Goal: Task Accomplishment & Management: Use online tool/utility

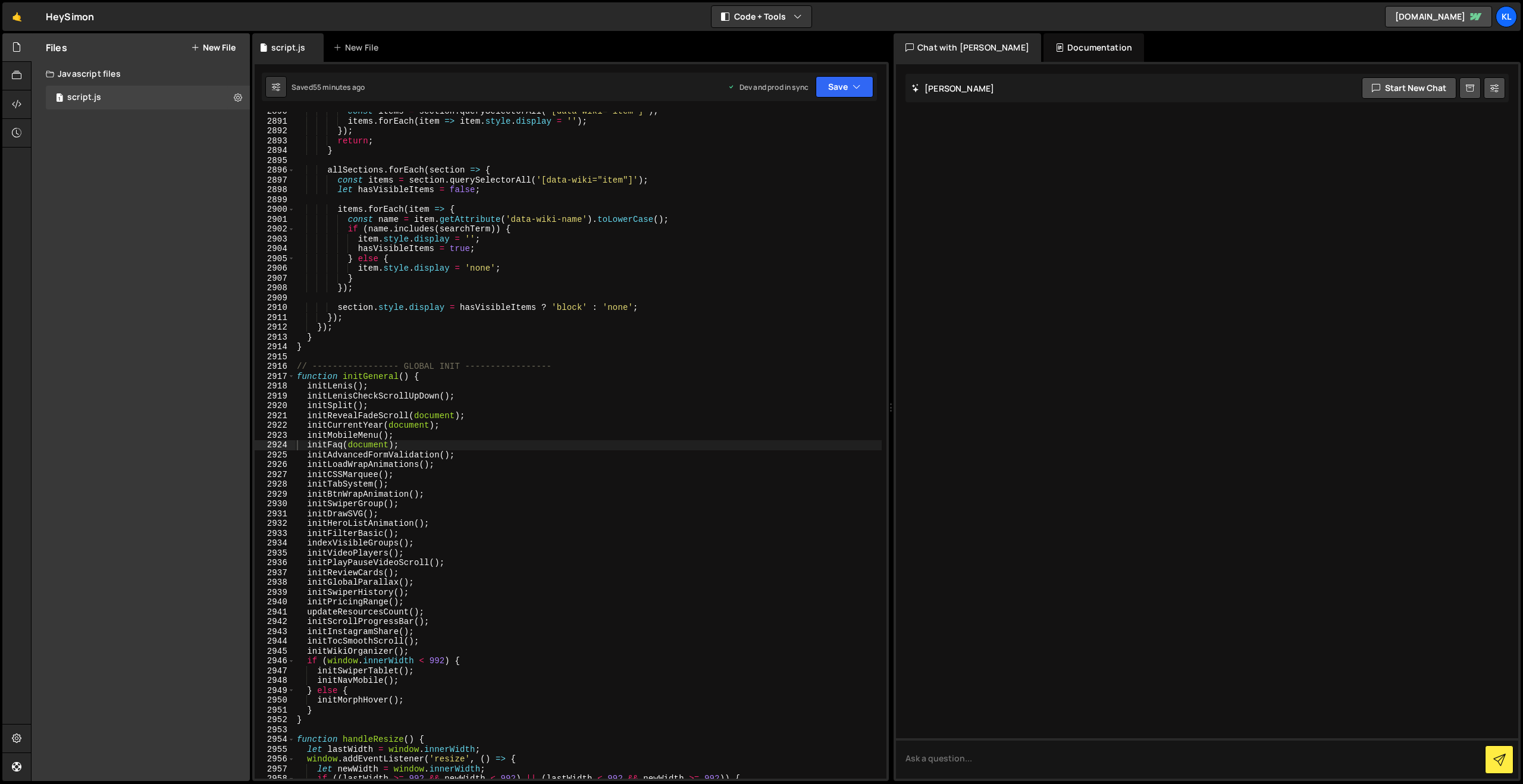
click at [478, 280] on div "const items = section . querySelectorAll ( '[data-wiki="item"]' ) ; items . for…" at bounding box center [587, 450] width 587 height 687
type textarea "}"
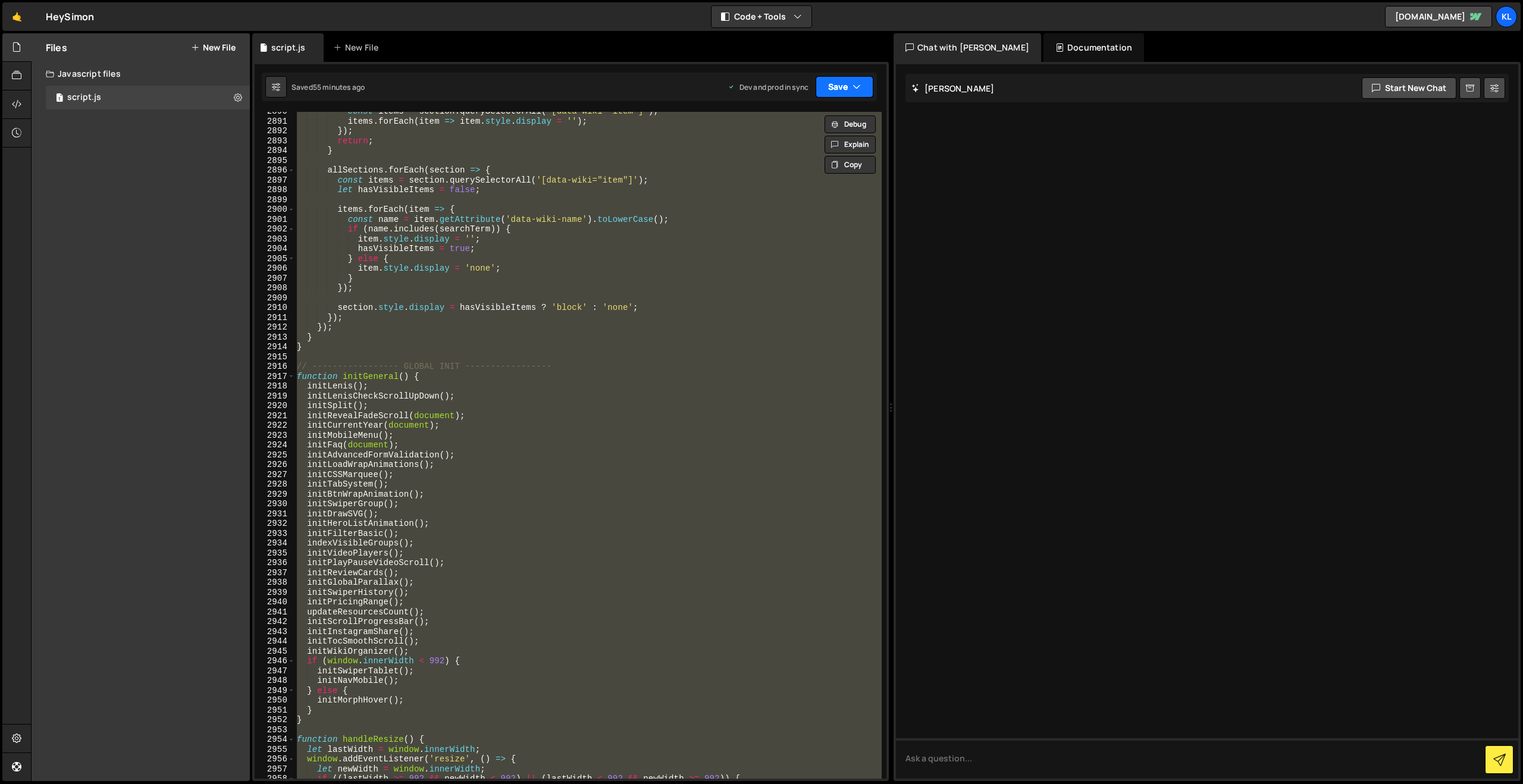
paste textarea
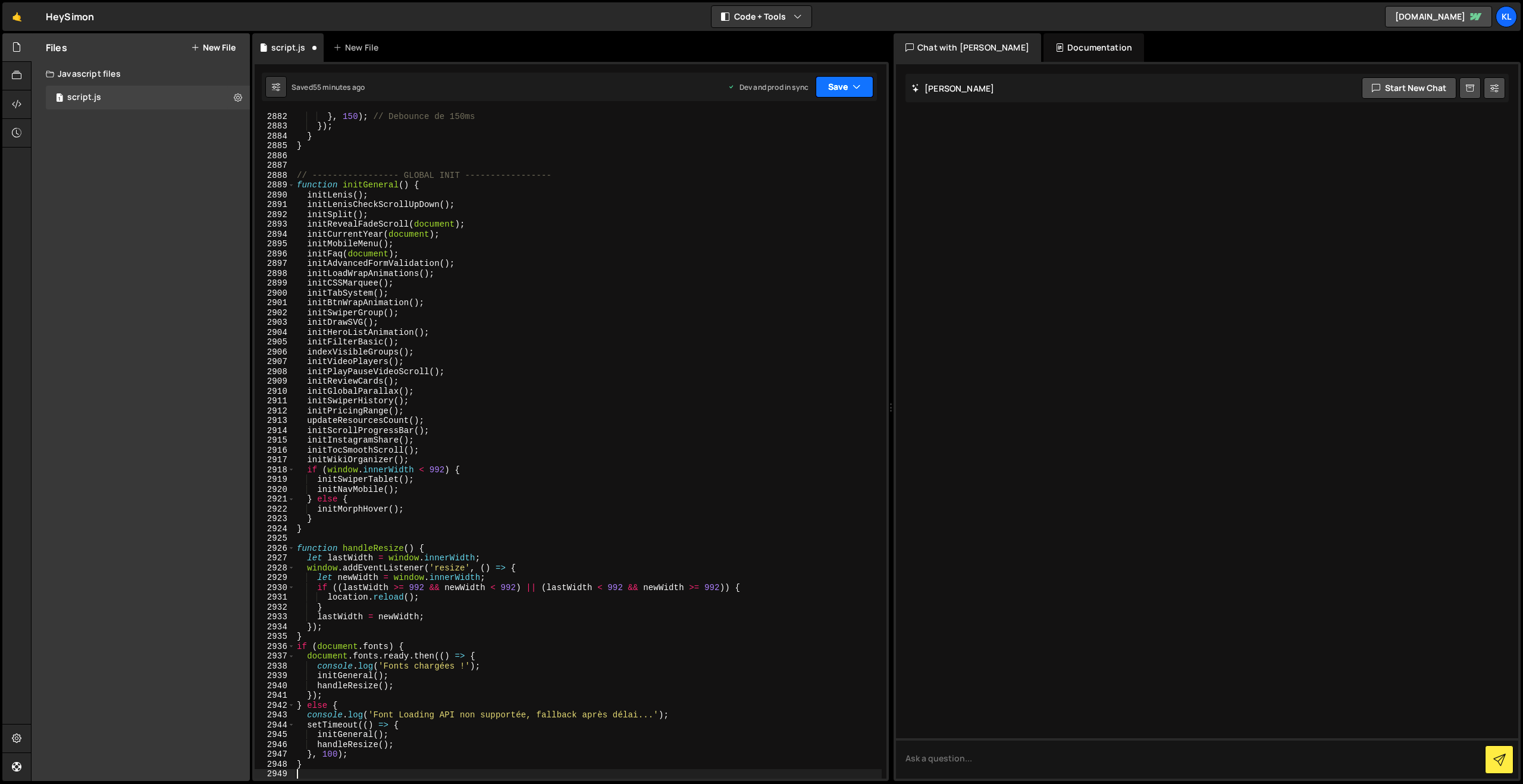
drag, startPoint x: 825, startPoint y: 76, endPoint x: 815, endPoint y: 103, distance: 28.8
click at [825, 77] on button "Save" at bounding box center [845, 86] width 58 height 21
drag, startPoint x: 779, startPoint y: 157, endPoint x: 502, endPoint y: 10, distance: 313.6
click at [779, 157] on div "Save to Production S" at bounding box center [804, 155] width 124 height 12
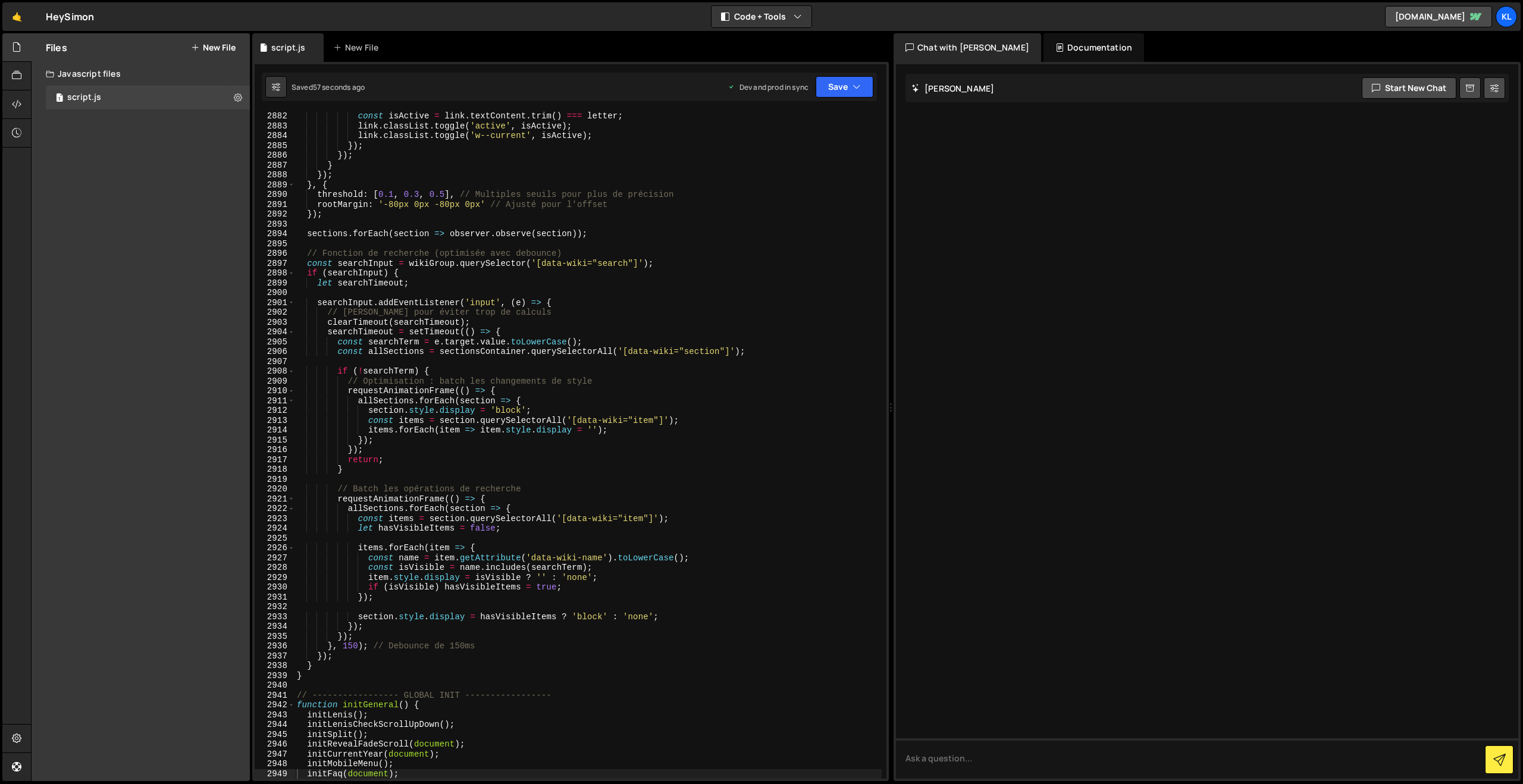
drag, startPoint x: 388, startPoint y: 265, endPoint x: 376, endPoint y: 269, distance: 12.6
click at [396, 273] on div "const isActive = link . textContent . trim ( ) === letter ; link . classList . …" at bounding box center [587, 454] width 587 height 687
type textarea "}"
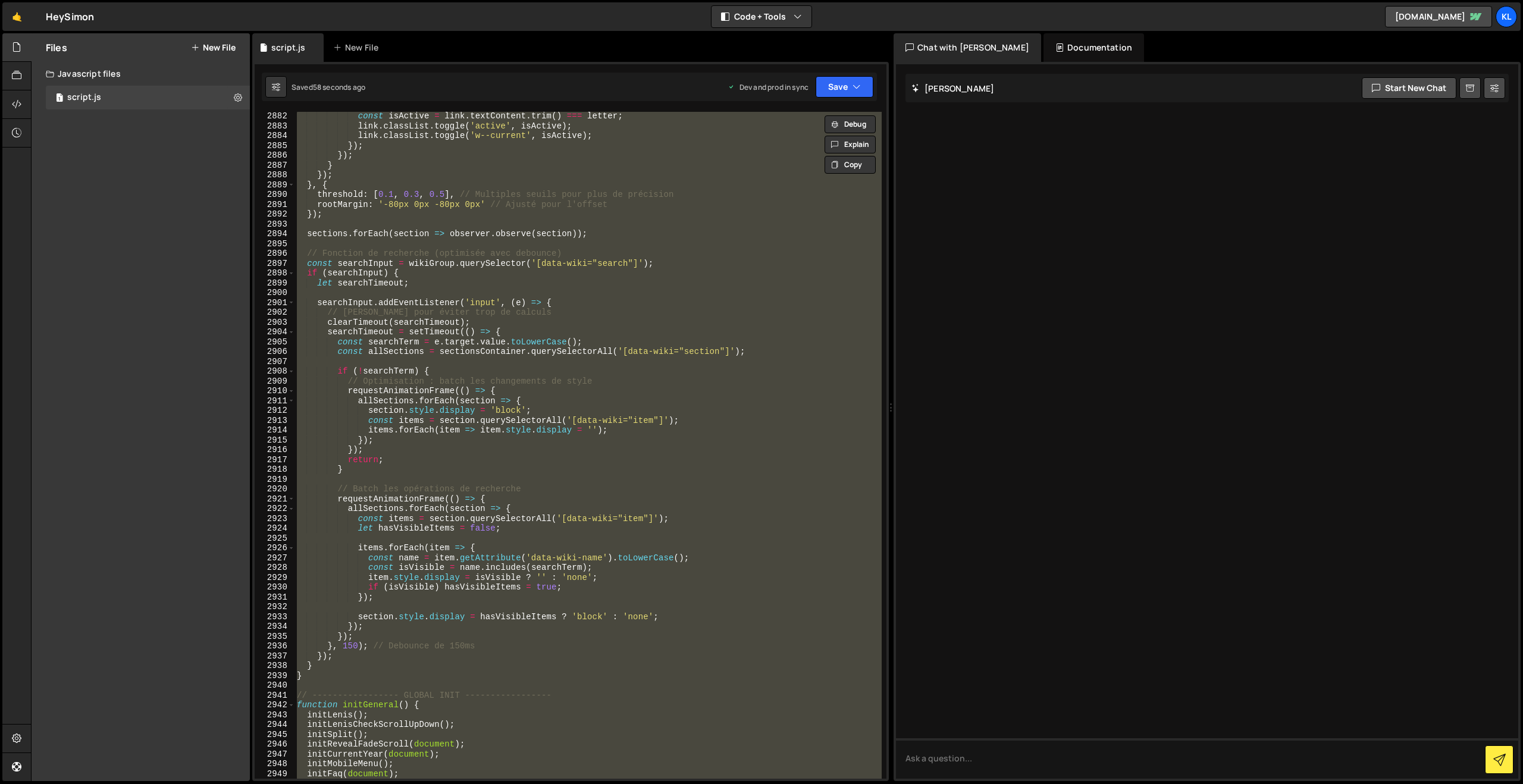
paste textarea
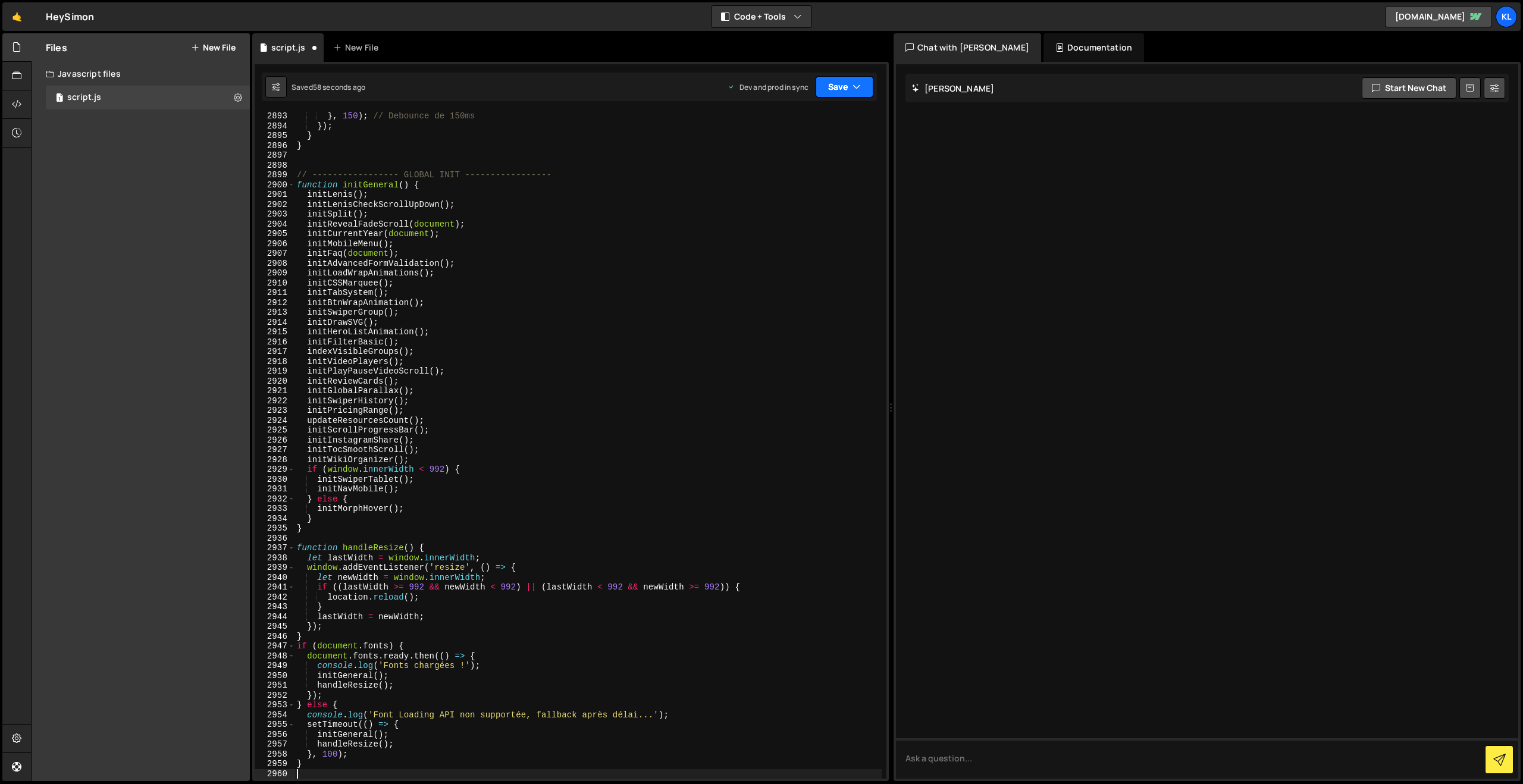
click at [845, 97] on div "Saved 58 seconds ago Dev and prod in sync Upgrade to Edit Save Save to Staging …" at bounding box center [569, 87] width 615 height 29
drag, startPoint x: 844, startPoint y: 76, endPoint x: 840, endPoint y: 94, distance: 18.4
click at [844, 77] on button "Save" at bounding box center [845, 86] width 58 height 21
drag, startPoint x: 790, startPoint y: 159, endPoint x: 652, endPoint y: 57, distance: 171.6
click at [790, 159] on div "Save to Production S" at bounding box center [804, 155] width 124 height 12
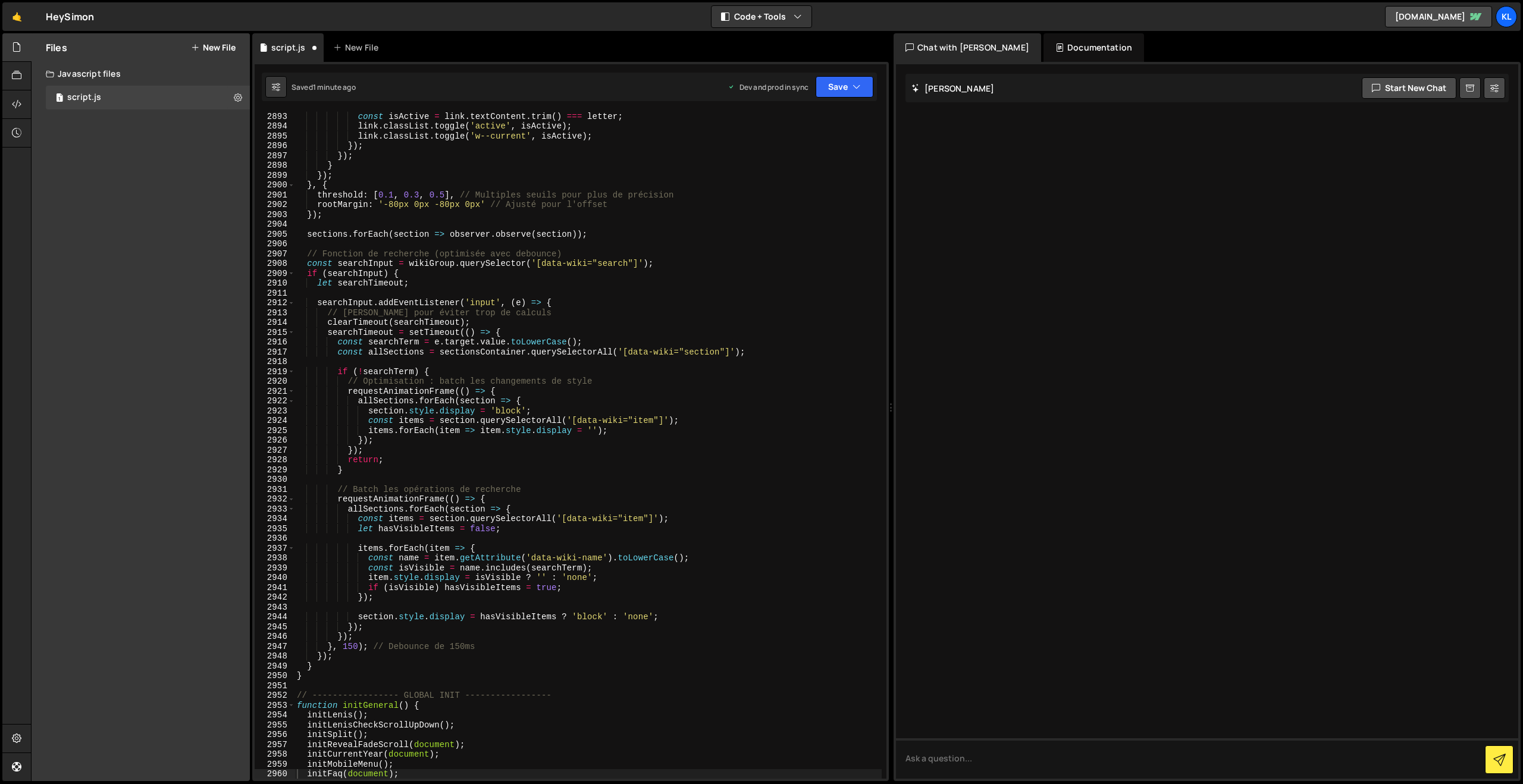
scroll to position [18720, 0]
click at [466, 430] on div "const isActive = link . textContent . trim ( ) === letter ; link . classList . …" at bounding box center [587, 454] width 587 height 687
type textarea "}"
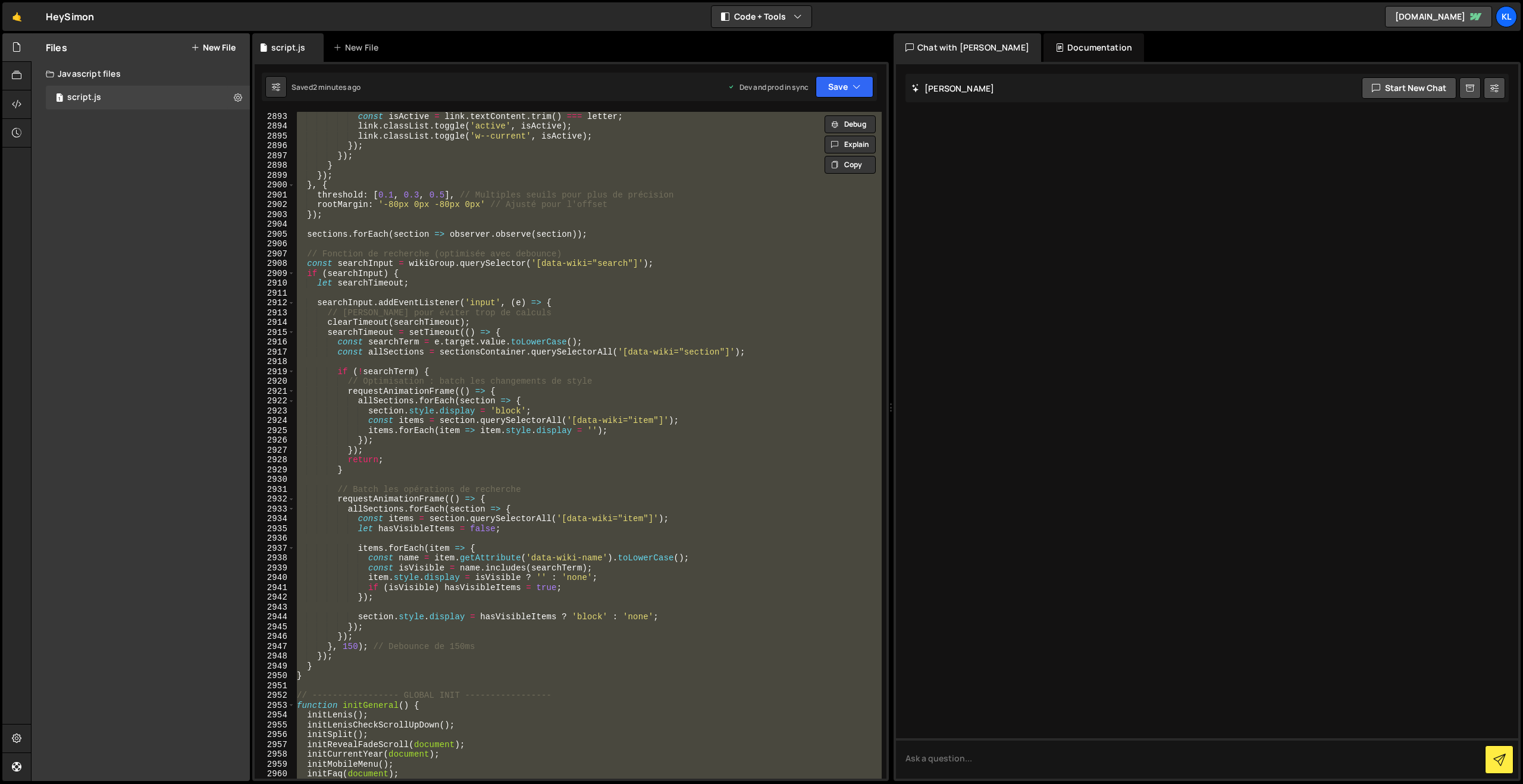
paste textarea
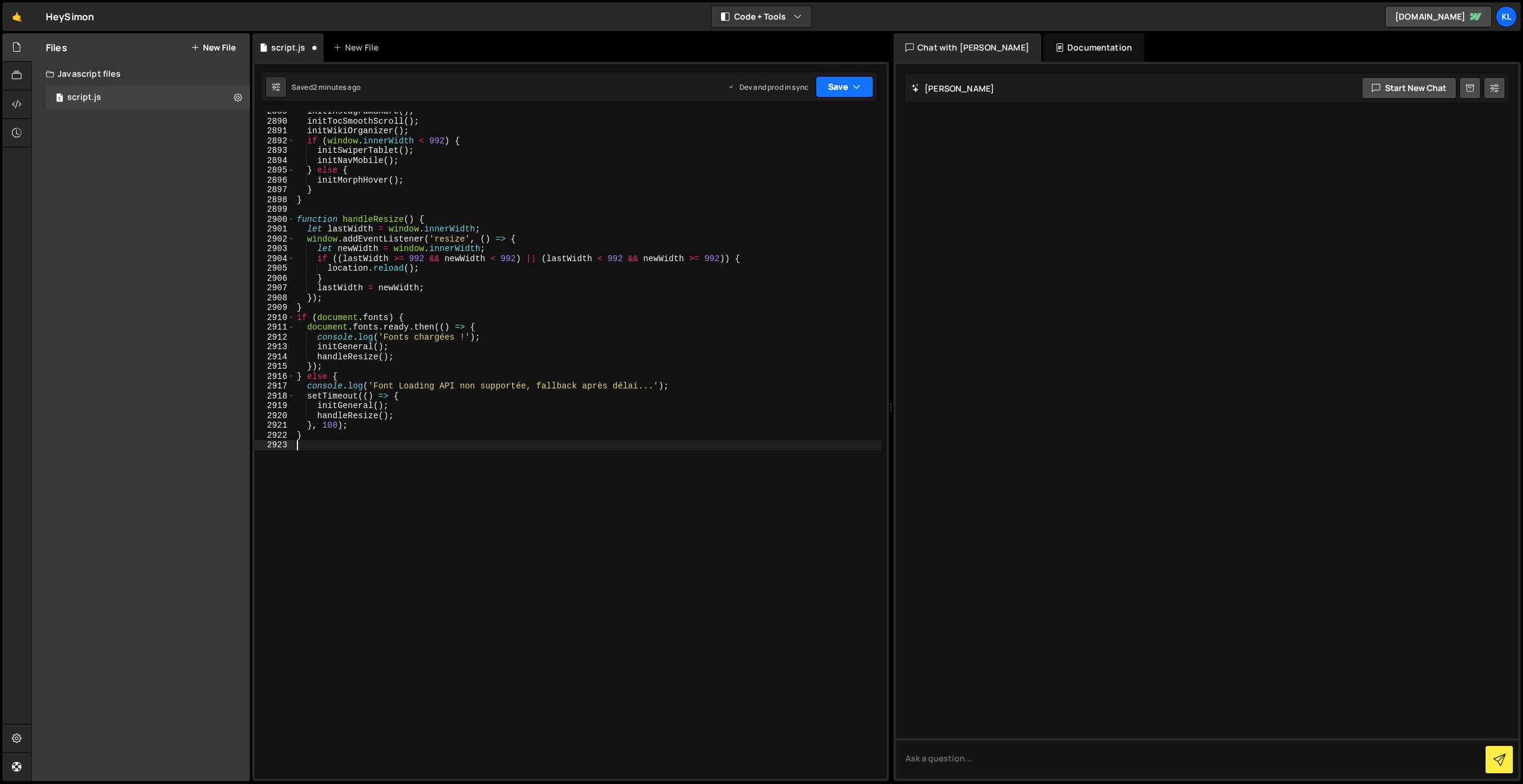
click at [829, 86] on button "Save" at bounding box center [845, 86] width 58 height 21
click at [788, 154] on div "Save to Production S" at bounding box center [804, 155] width 124 height 12
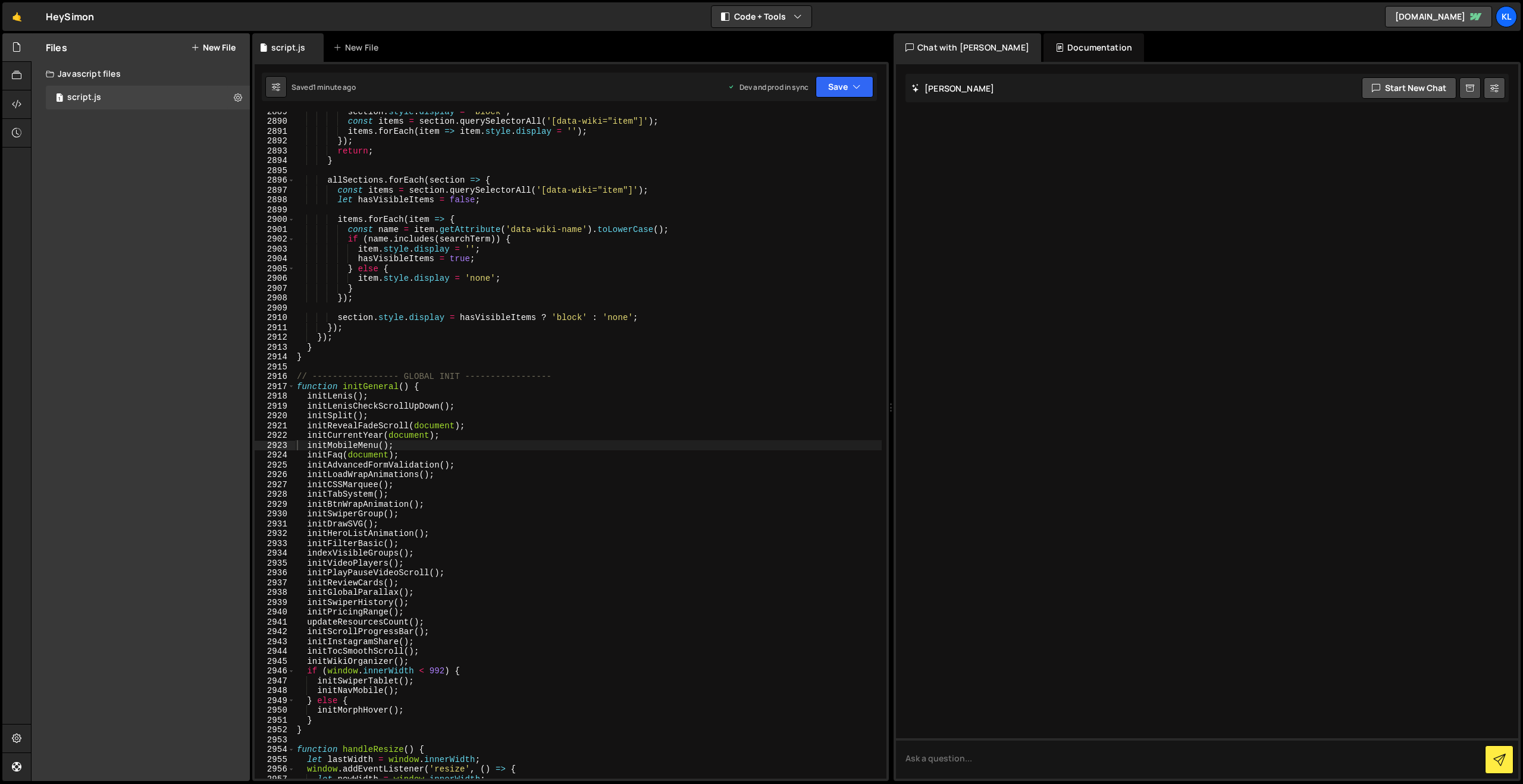
click at [462, 254] on div "section . style . display = 'block' ; const items = section . querySelectorAll …" at bounding box center [587, 450] width 587 height 687
type textarea "}"
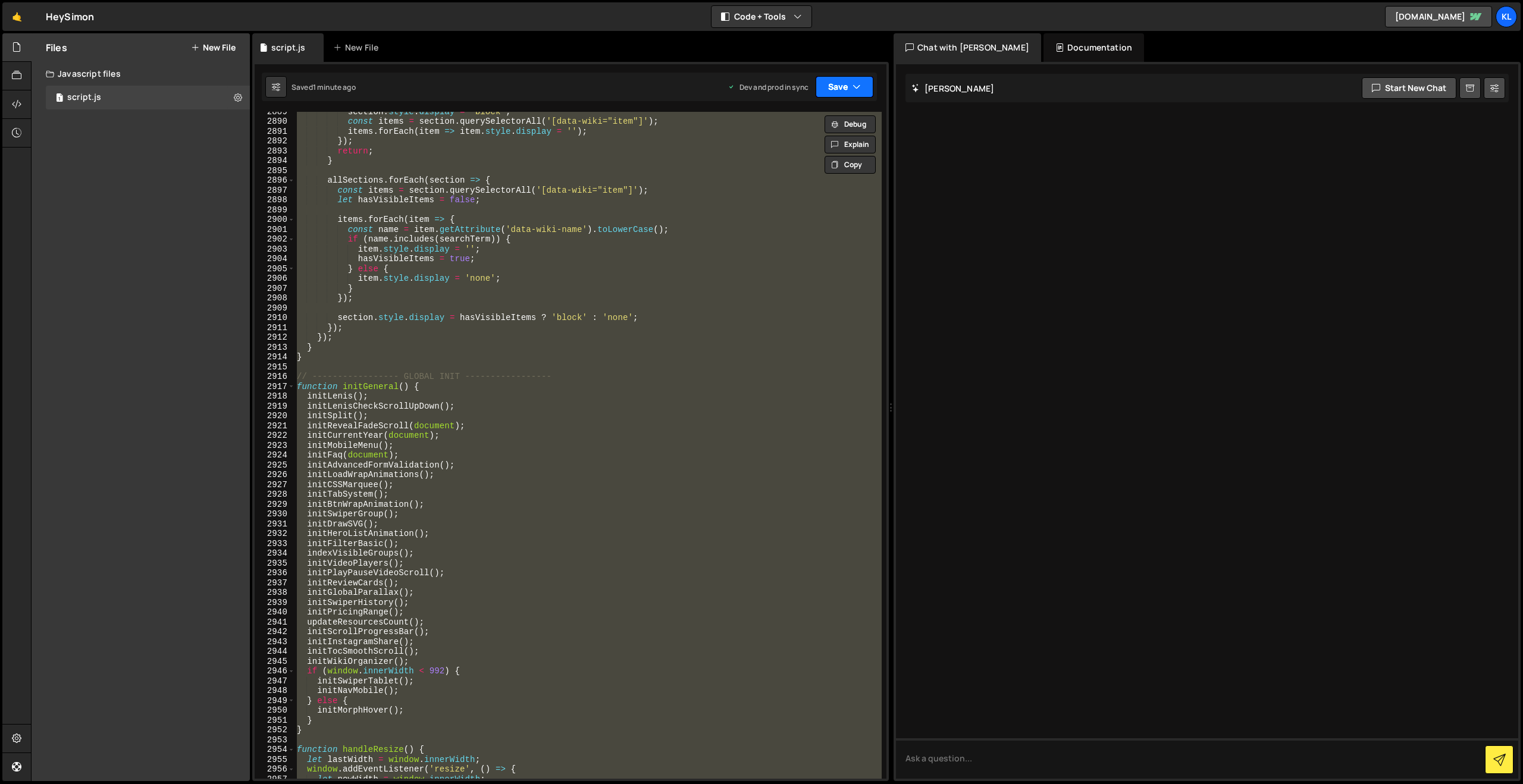
paste textarea
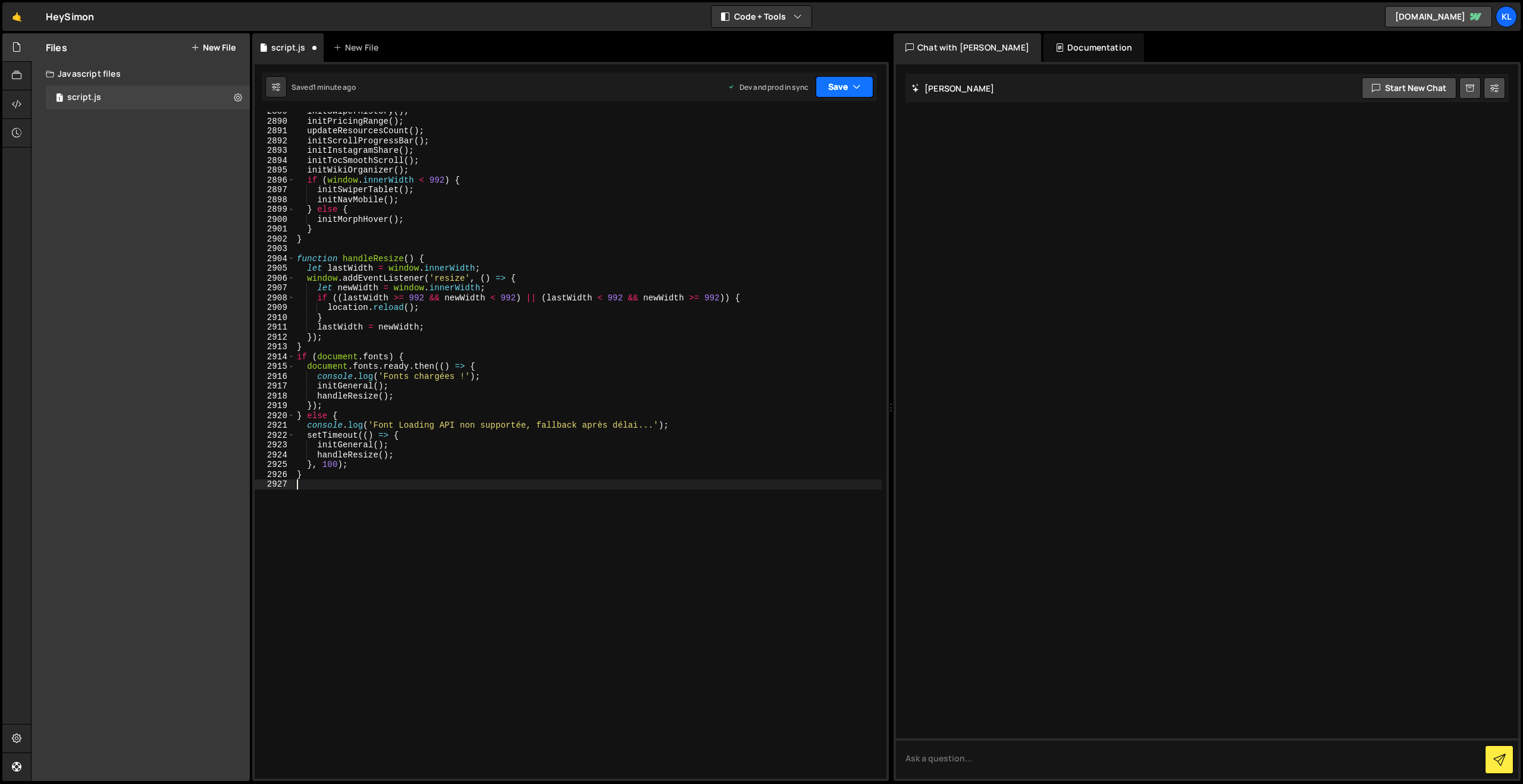
click at [823, 90] on button "Save" at bounding box center [845, 86] width 58 height 21
click at [788, 153] on div "Save to Production S" at bounding box center [804, 155] width 124 height 12
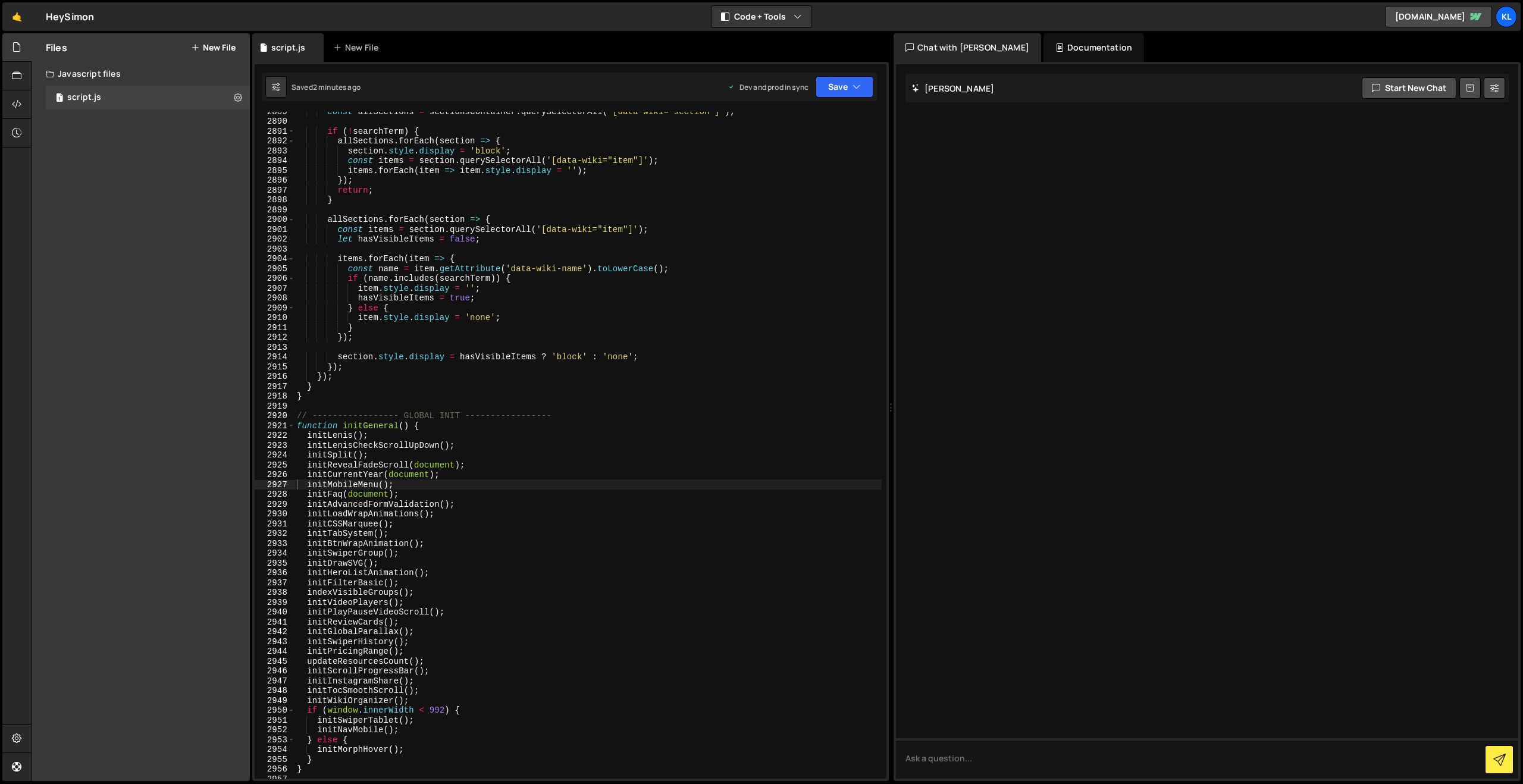
click at [454, 210] on div "const allSections = sectionsContainer . querySelectorAll ( '[data-wiki="section…" at bounding box center [587, 450] width 587 height 687
type textarea "}"
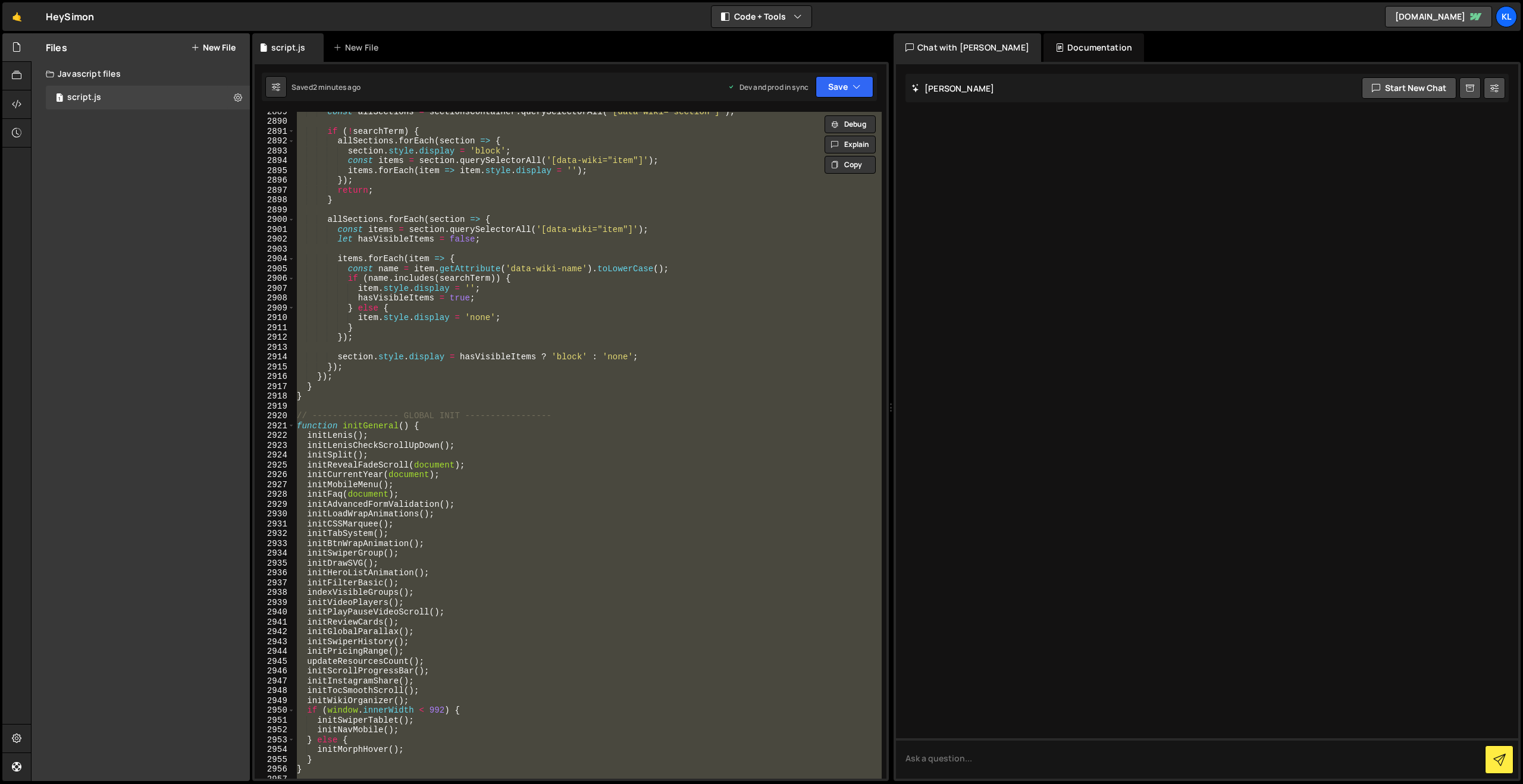
paste textarea
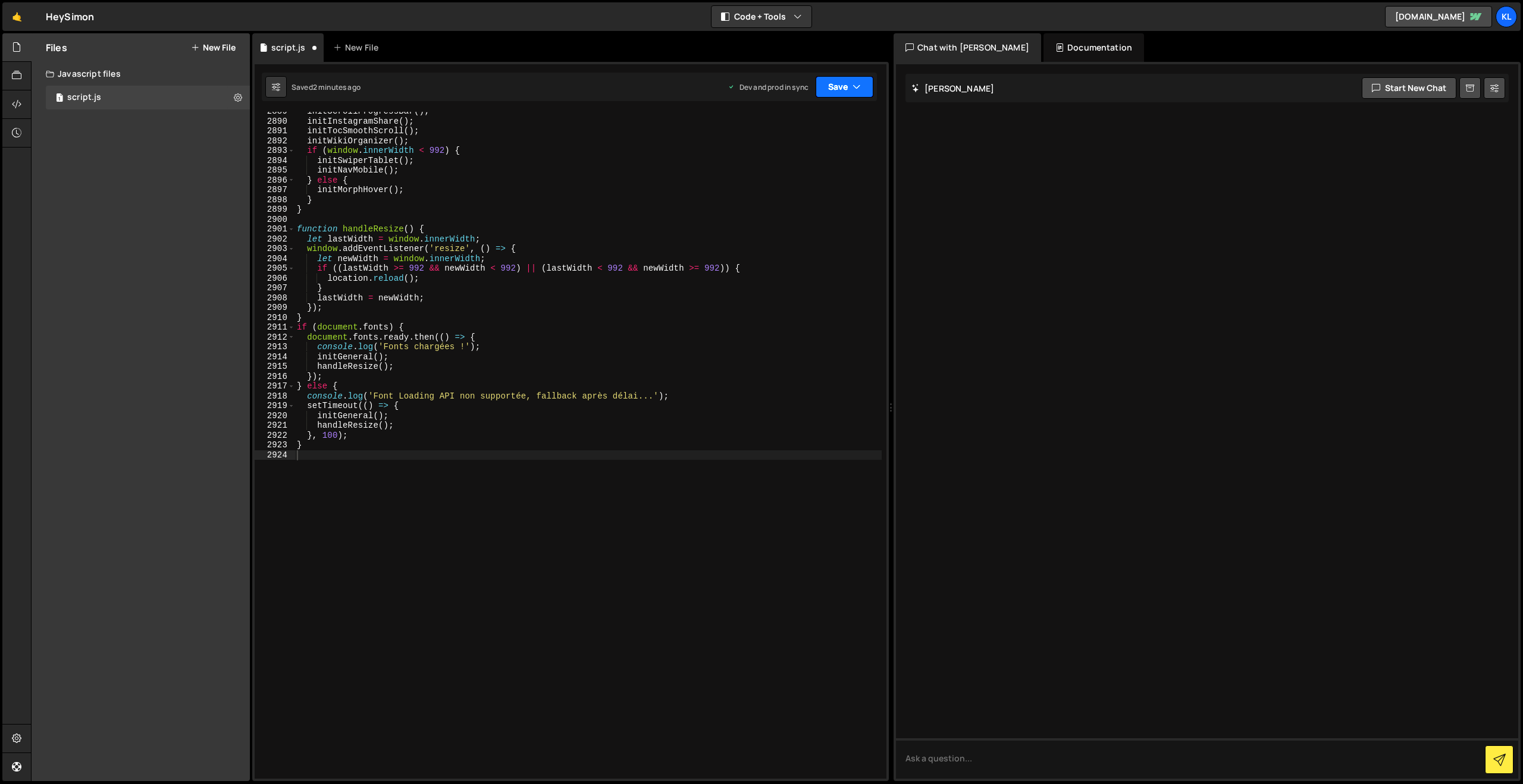
click at [840, 94] on button "Save" at bounding box center [845, 86] width 58 height 21
drag, startPoint x: 768, startPoint y: 156, endPoint x: 749, endPoint y: 131, distance: 31.4
click at [768, 156] on div "Save to Production S" at bounding box center [804, 155] width 124 height 12
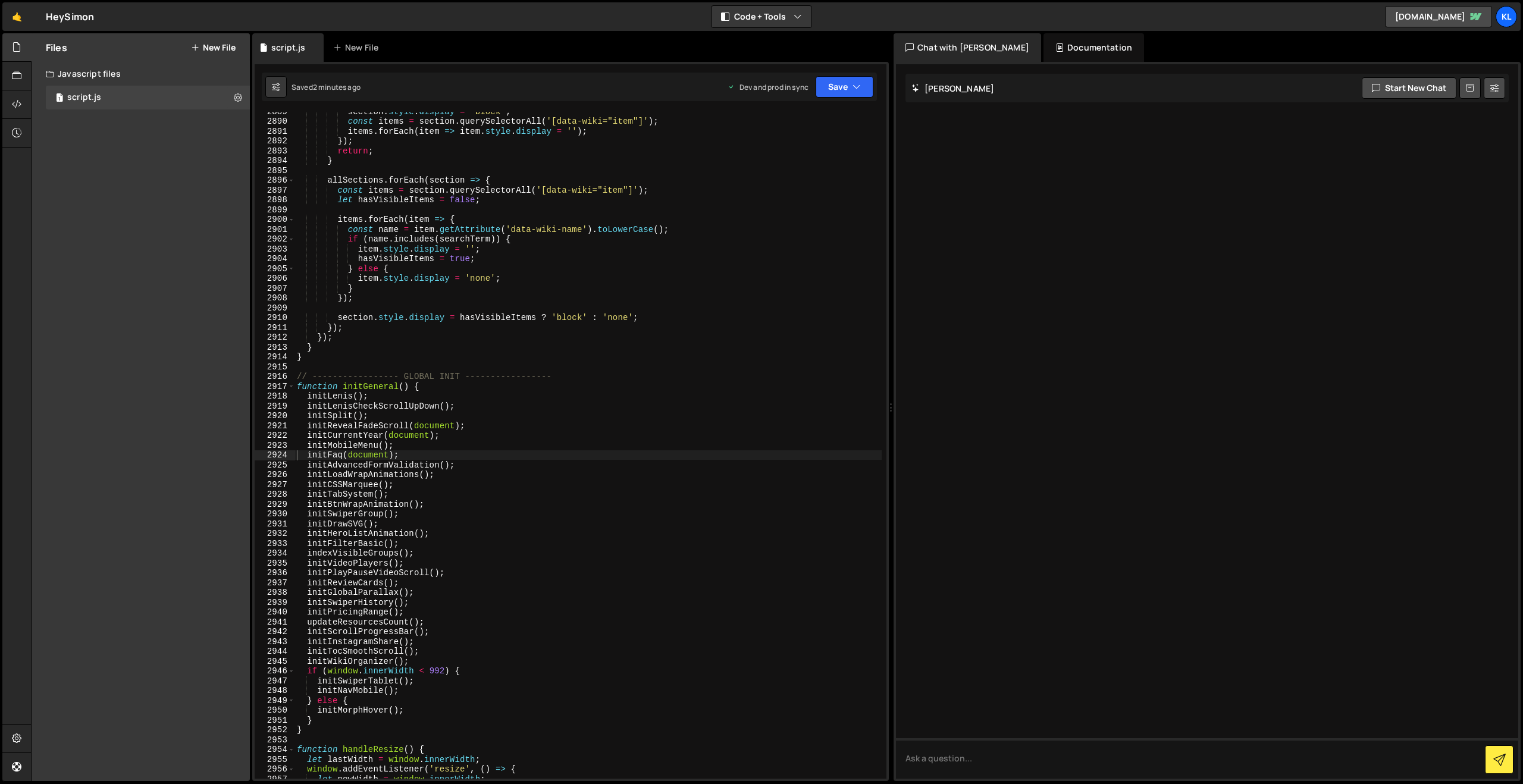
click at [553, 317] on div "section . style . display = 'block' ; const items = section . querySelectorAll …" at bounding box center [587, 450] width 587 height 687
type textarea "}"
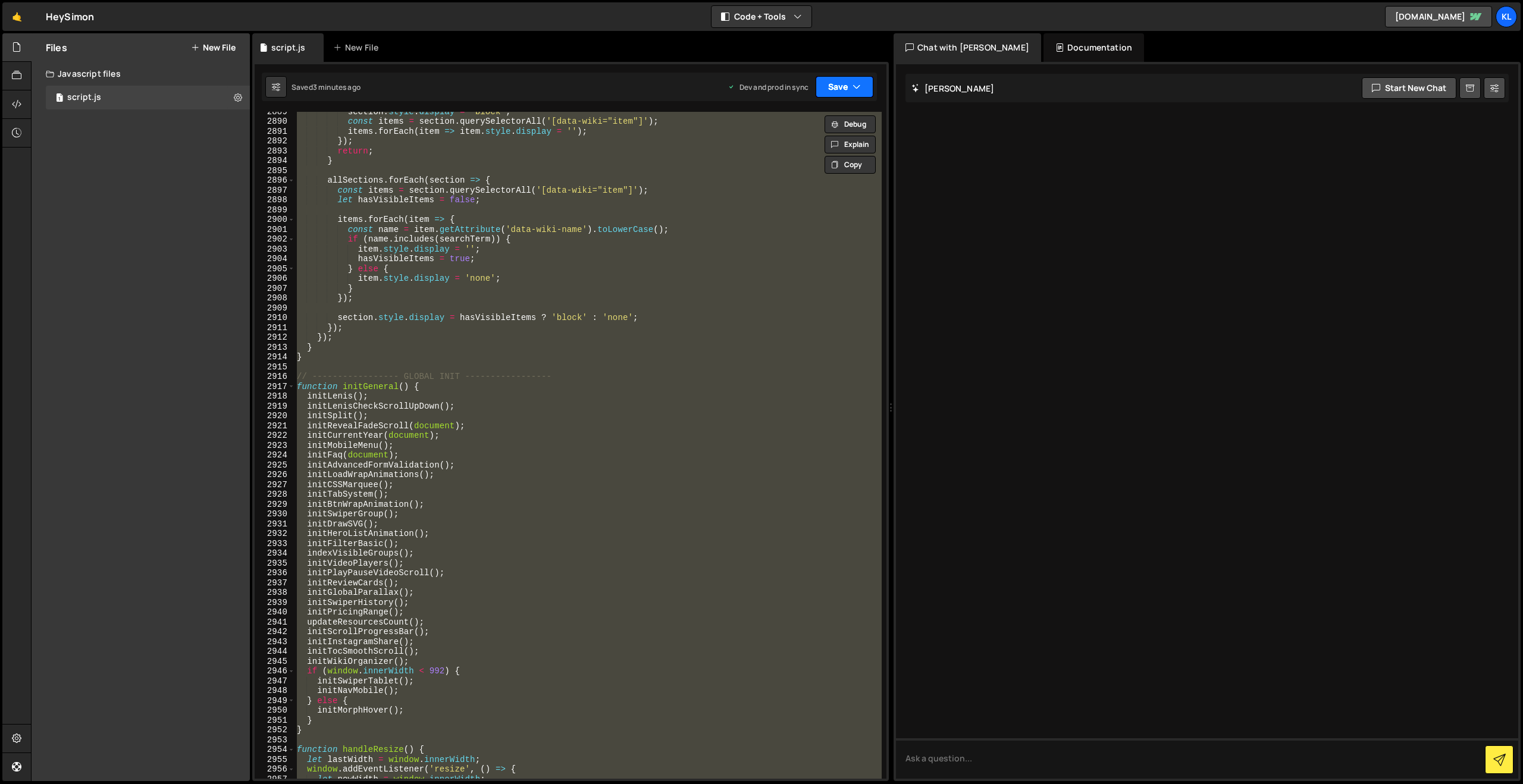
paste textarea
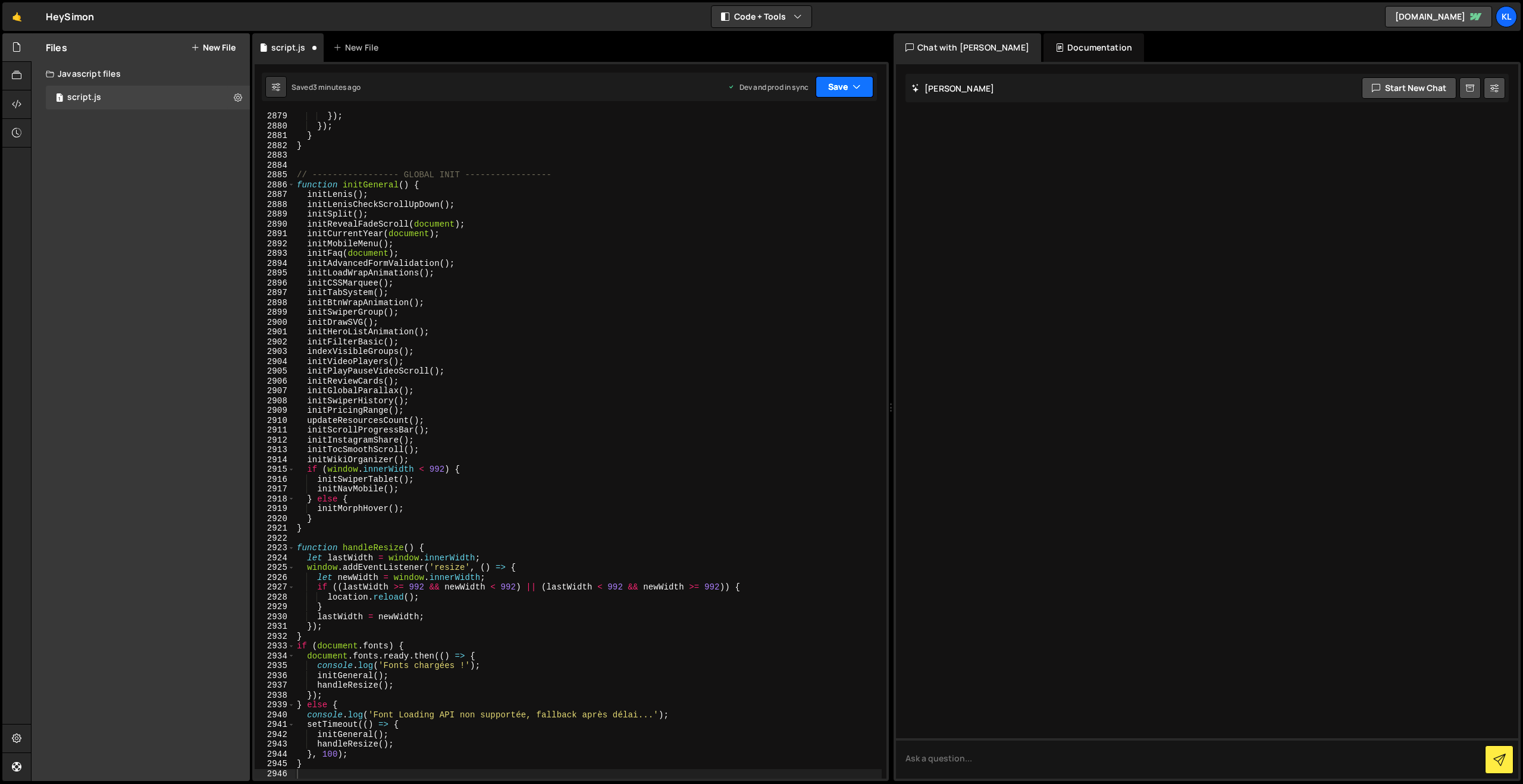
click at [839, 83] on button "Save" at bounding box center [845, 86] width 58 height 21
drag, startPoint x: 782, startPoint y: 160, endPoint x: 716, endPoint y: 100, distance: 89.2
click at [782, 160] on div "Save to Production S" at bounding box center [804, 155] width 124 height 12
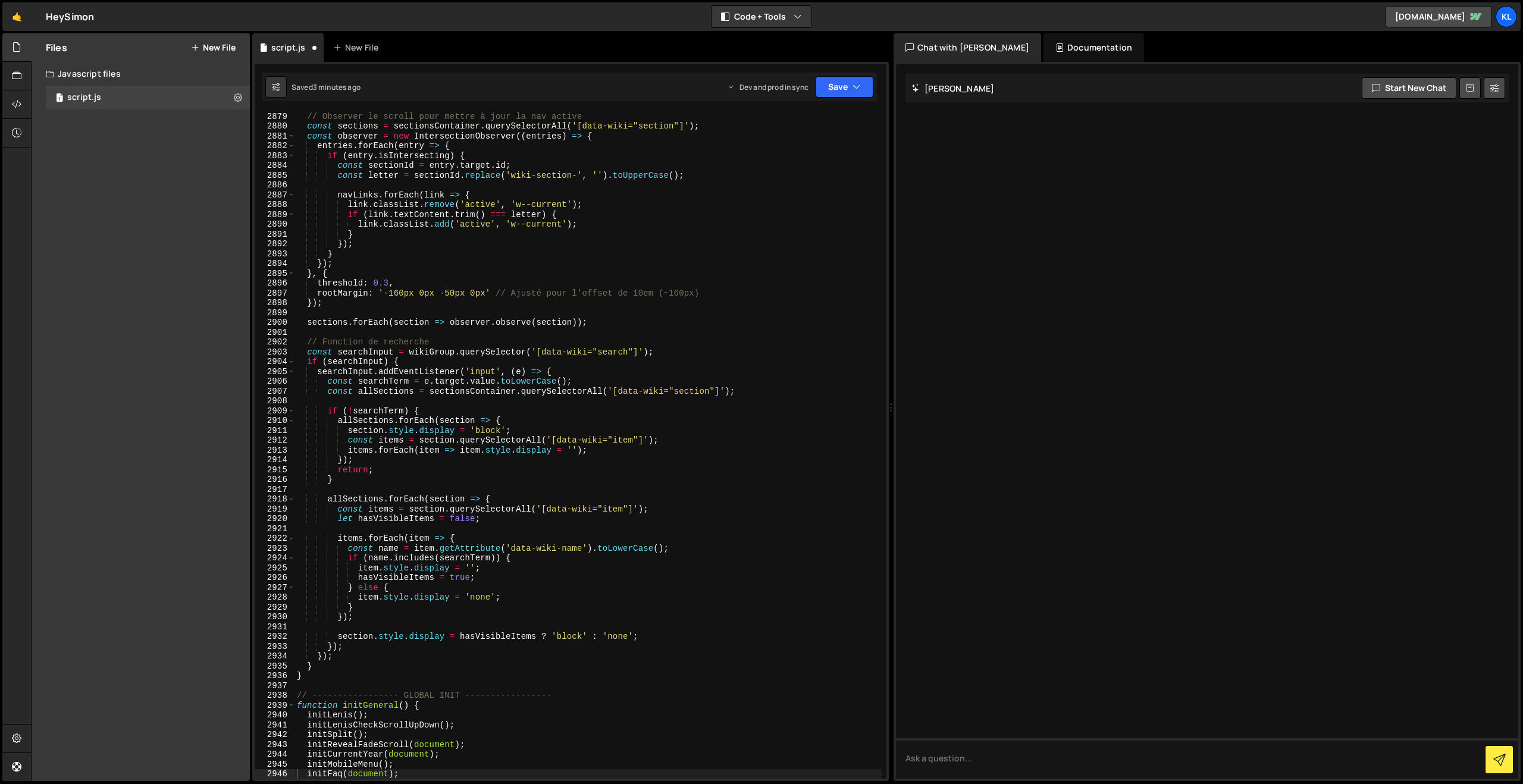
scroll to position [18716, 0]
click at [523, 220] on div "// Observer le scroll pour mettre à jour la nav active const sections = section…" at bounding box center [587, 454] width 587 height 687
type textarea "}"
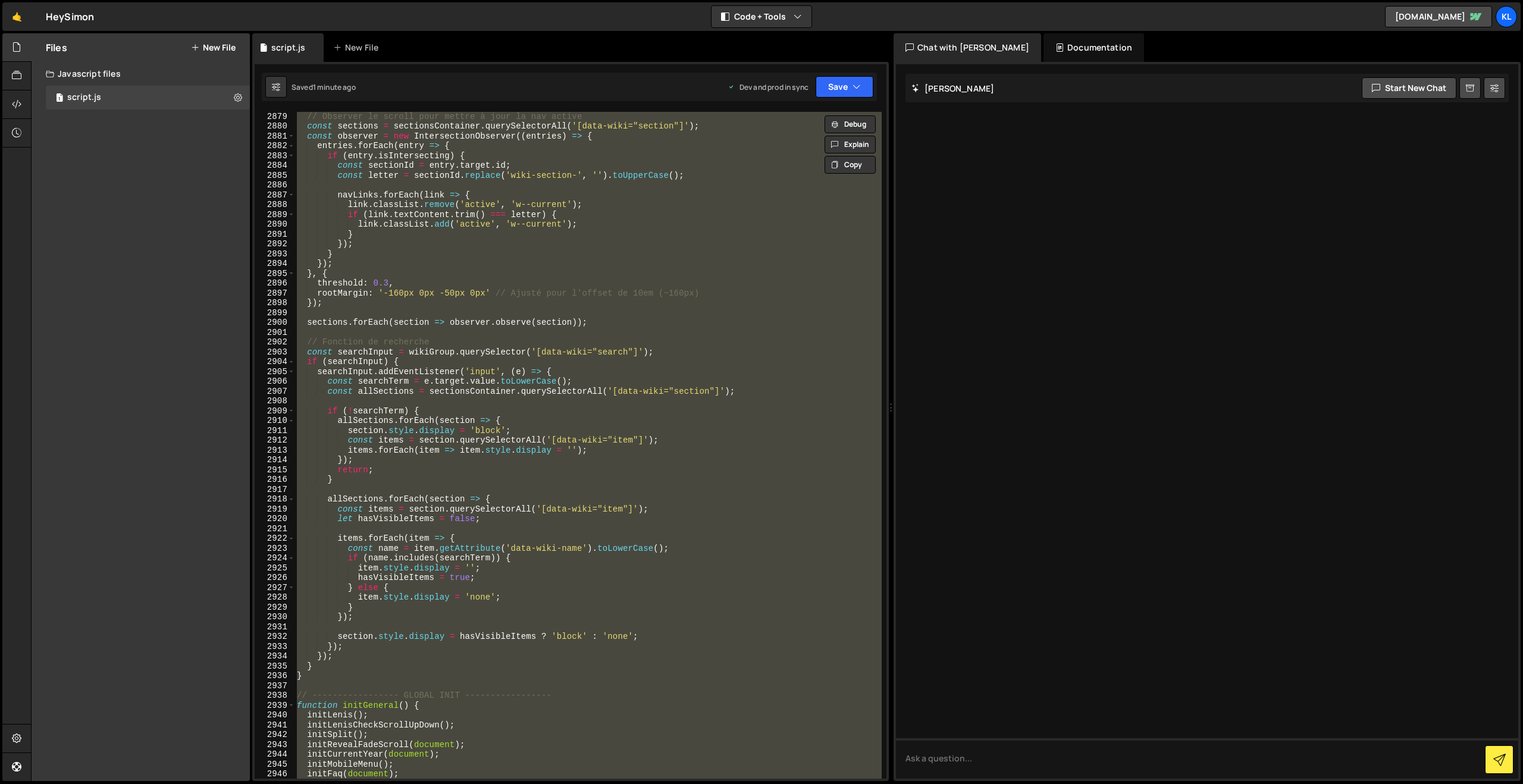
paste textarea
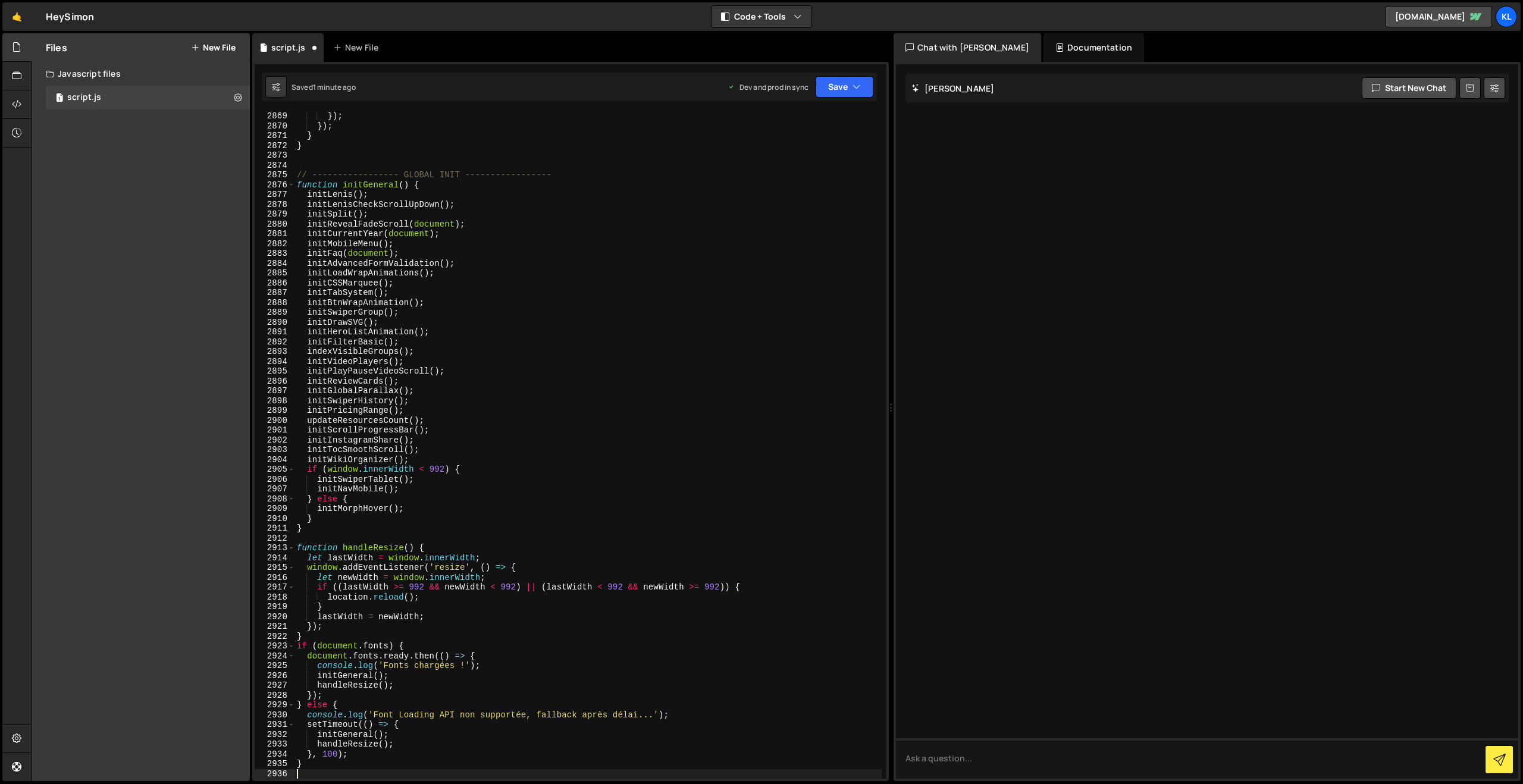
scroll to position [18827, 0]
click at [840, 86] on button "Save" at bounding box center [845, 86] width 58 height 21
drag, startPoint x: 774, startPoint y: 157, endPoint x: 747, endPoint y: 132, distance: 36.8
click at [774, 157] on div "Save to Production S" at bounding box center [804, 155] width 124 height 12
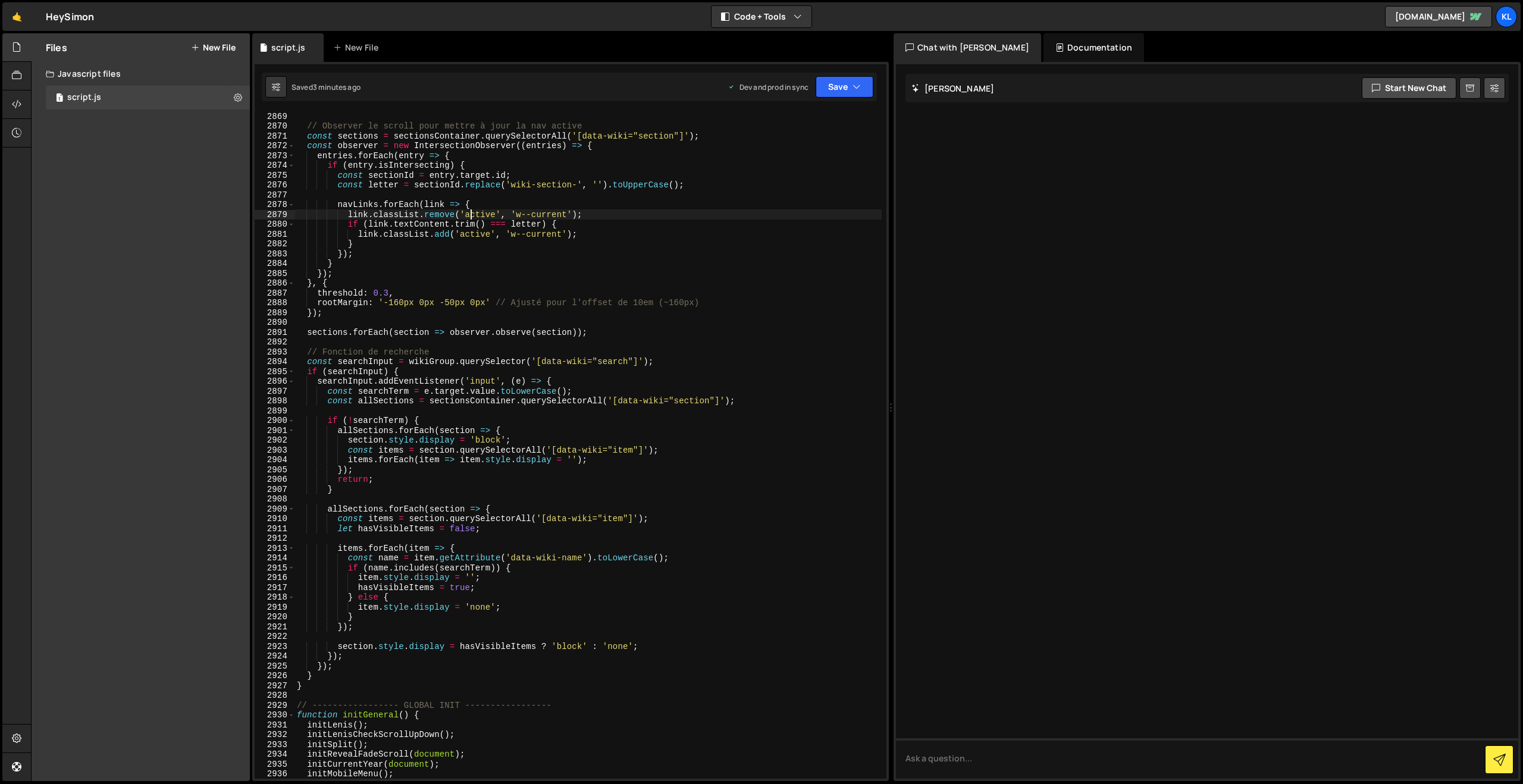
click at [471, 216] on div "// Observer le scroll pour mettre à jour la nav active const sections = section…" at bounding box center [587, 454] width 587 height 687
type textarea "}"
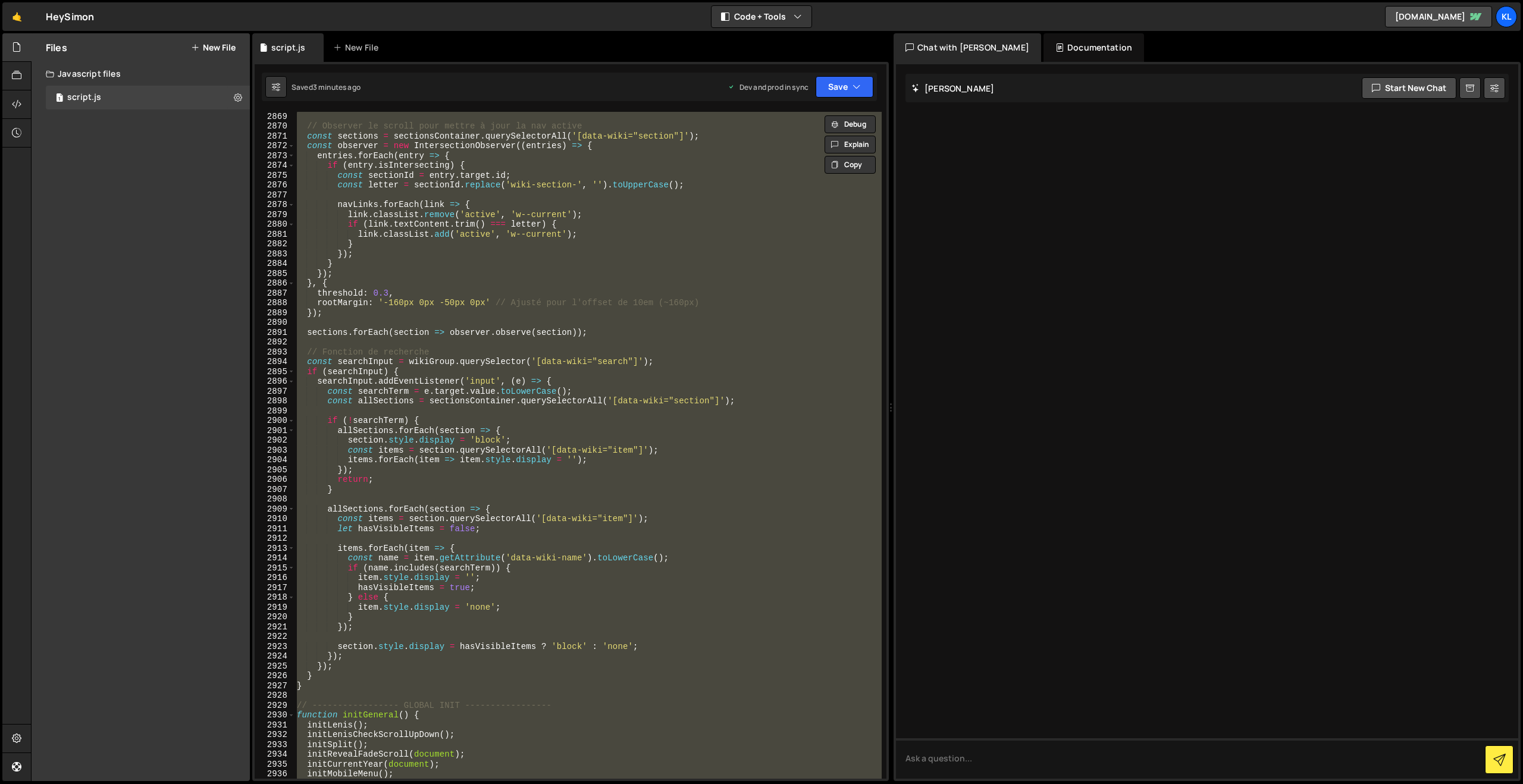
paste textarea
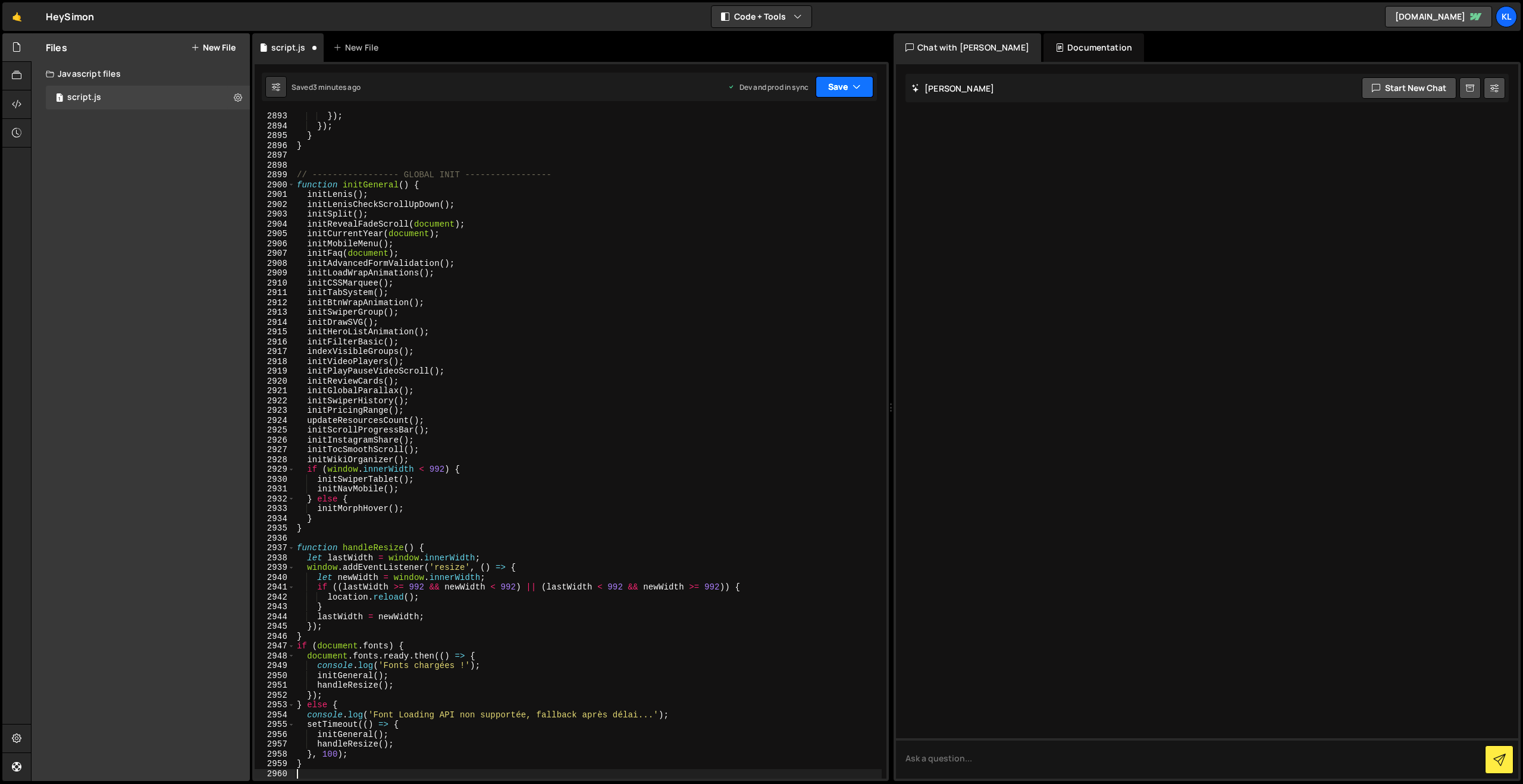
click at [836, 86] on button "Save" at bounding box center [845, 86] width 58 height 21
drag, startPoint x: 794, startPoint y: 164, endPoint x: 770, endPoint y: 142, distance: 32.6
click at [794, 164] on div "3 minutes ago" at bounding box center [786, 167] width 46 height 11
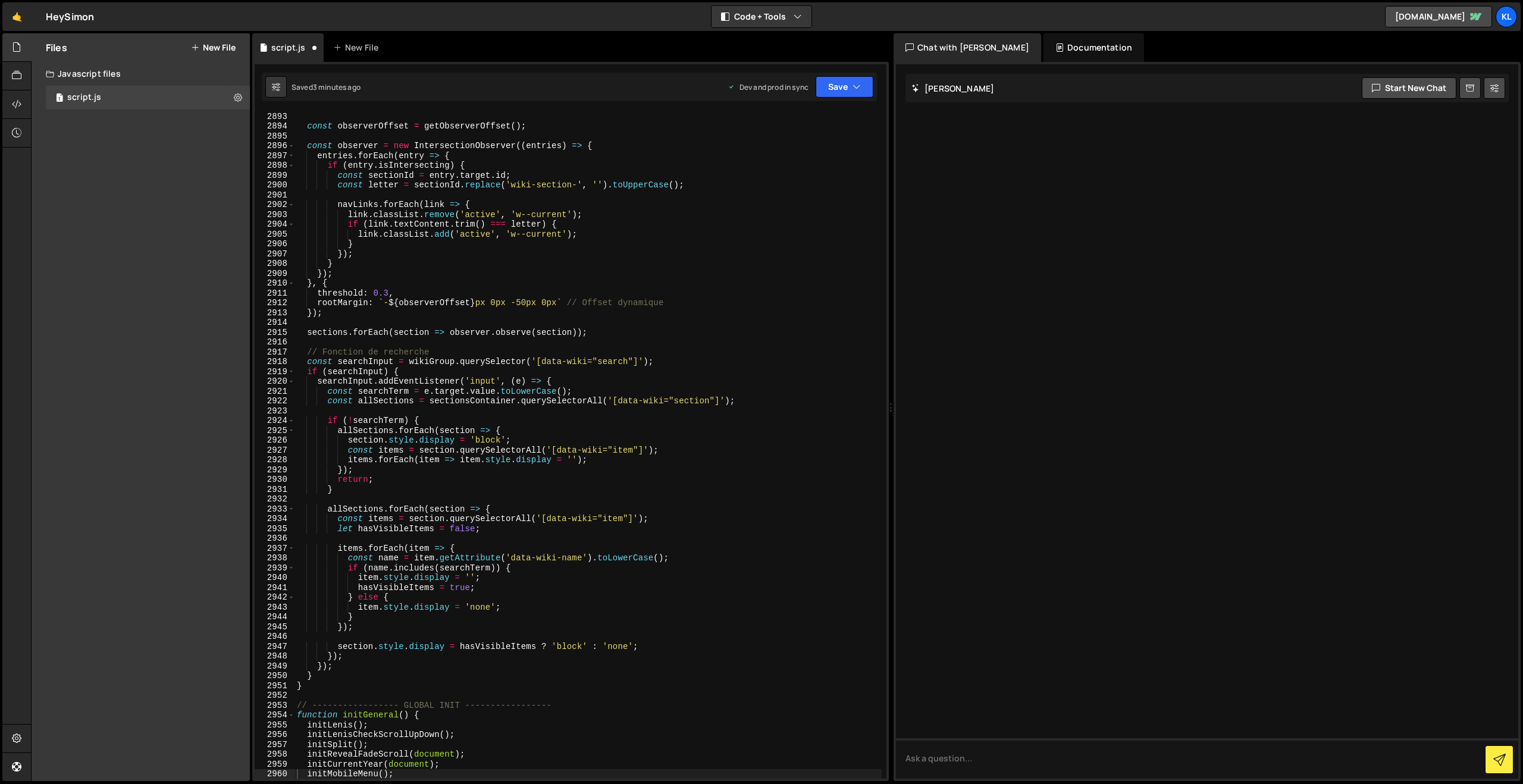
scroll to position [18713, 0]
click at [693, 363] on div "const observerOffset = getObserverOffset ( ) ; const observer = new Intersectio…" at bounding box center [587, 454] width 587 height 687
type textarea "}"
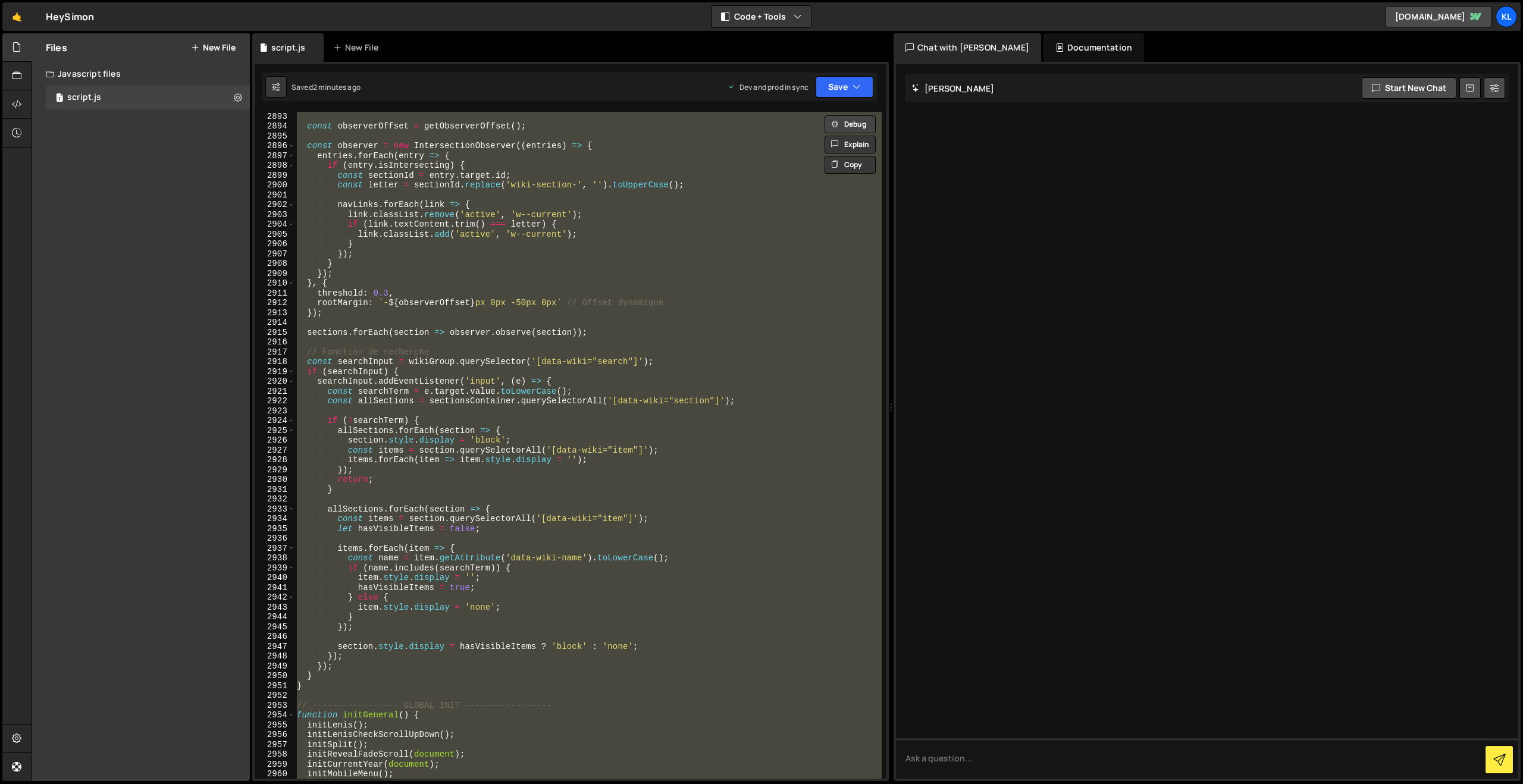
paste textarea
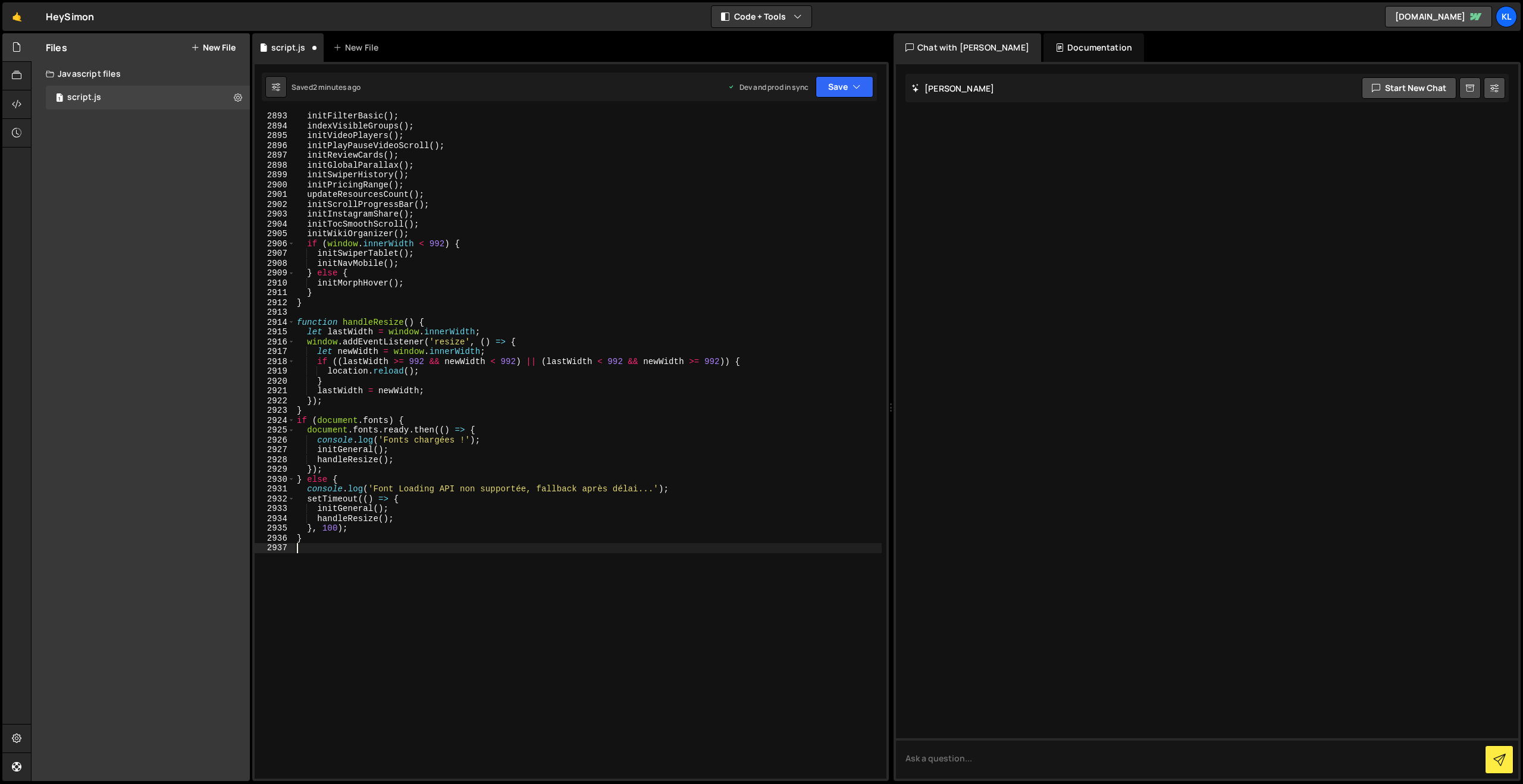
scroll to position [18827, 0]
drag, startPoint x: 827, startPoint y: 86, endPoint x: 826, endPoint y: 93, distance: 7.1
click at [827, 86] on button "Save" at bounding box center [845, 86] width 58 height 21
click at [768, 169] on div "1 minute ago" at bounding box center [783, 167] width 41 height 11
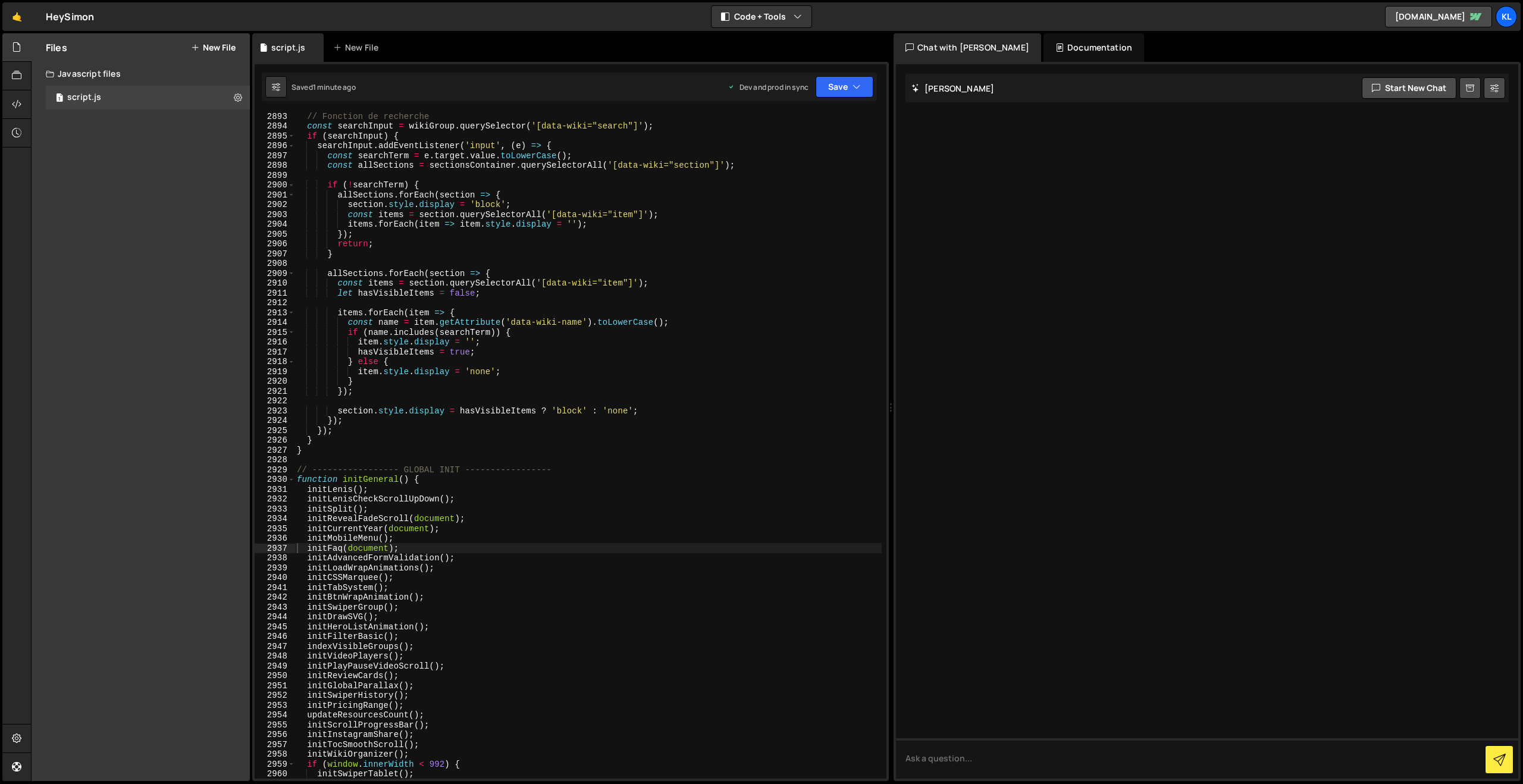
click at [546, 235] on div "// Fonction de recherche const searchInput = wikiGroup . querySelector ( '[data…" at bounding box center [587, 454] width 587 height 687
type textarea "}"
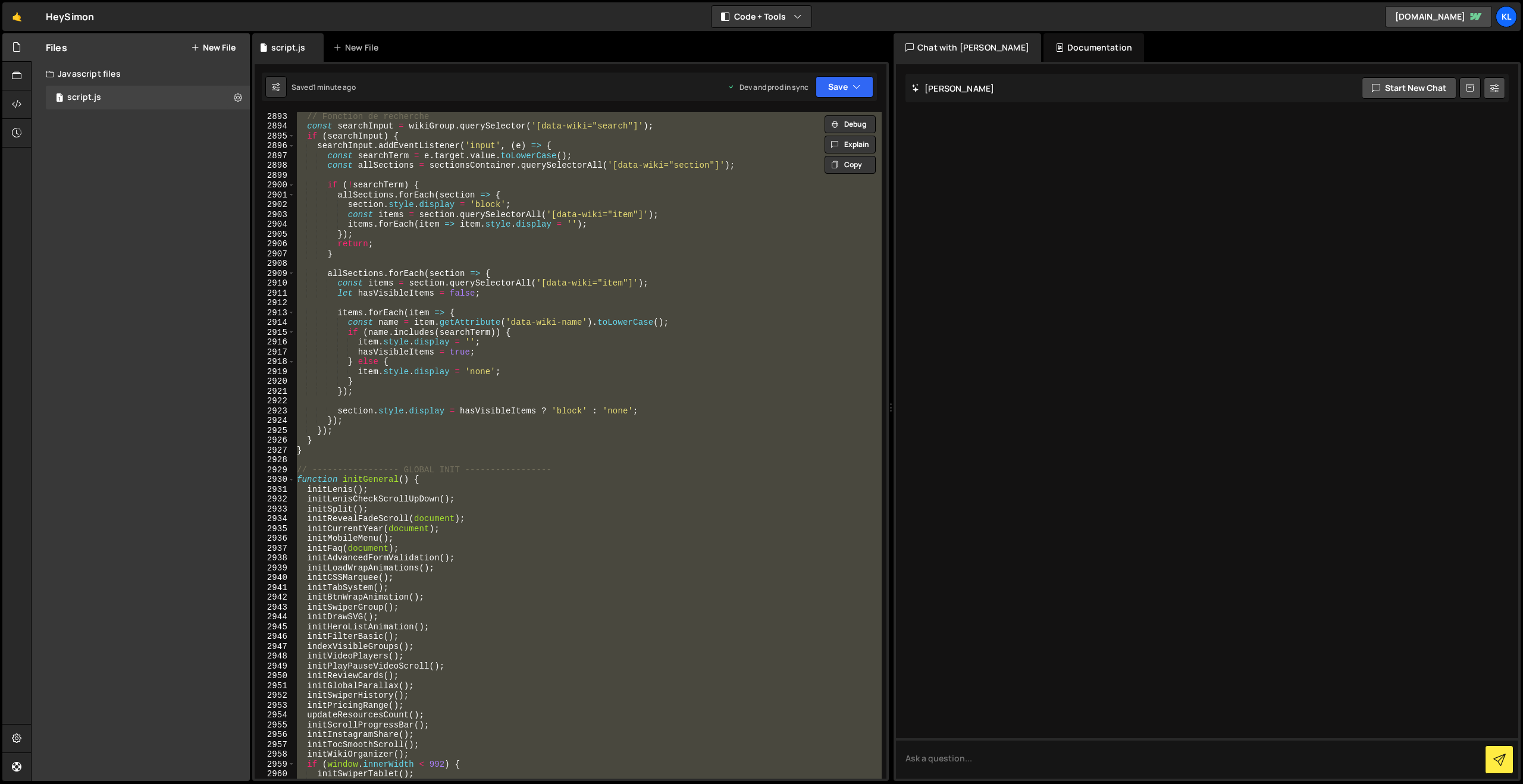
paste textarea
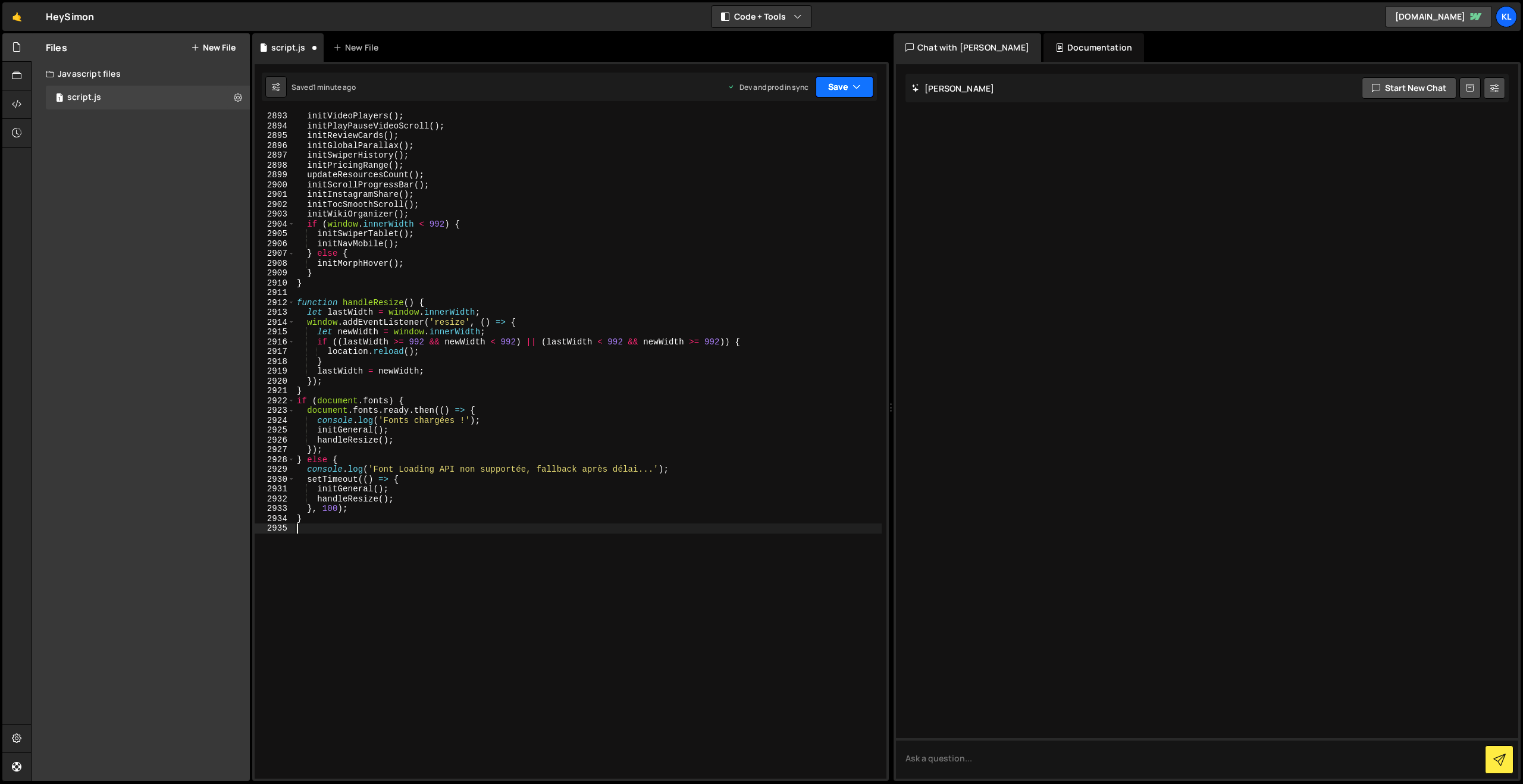
click at [835, 86] on button "Save" at bounding box center [845, 86] width 58 height 21
click at [773, 159] on div "Save to Production S" at bounding box center [804, 155] width 124 height 12
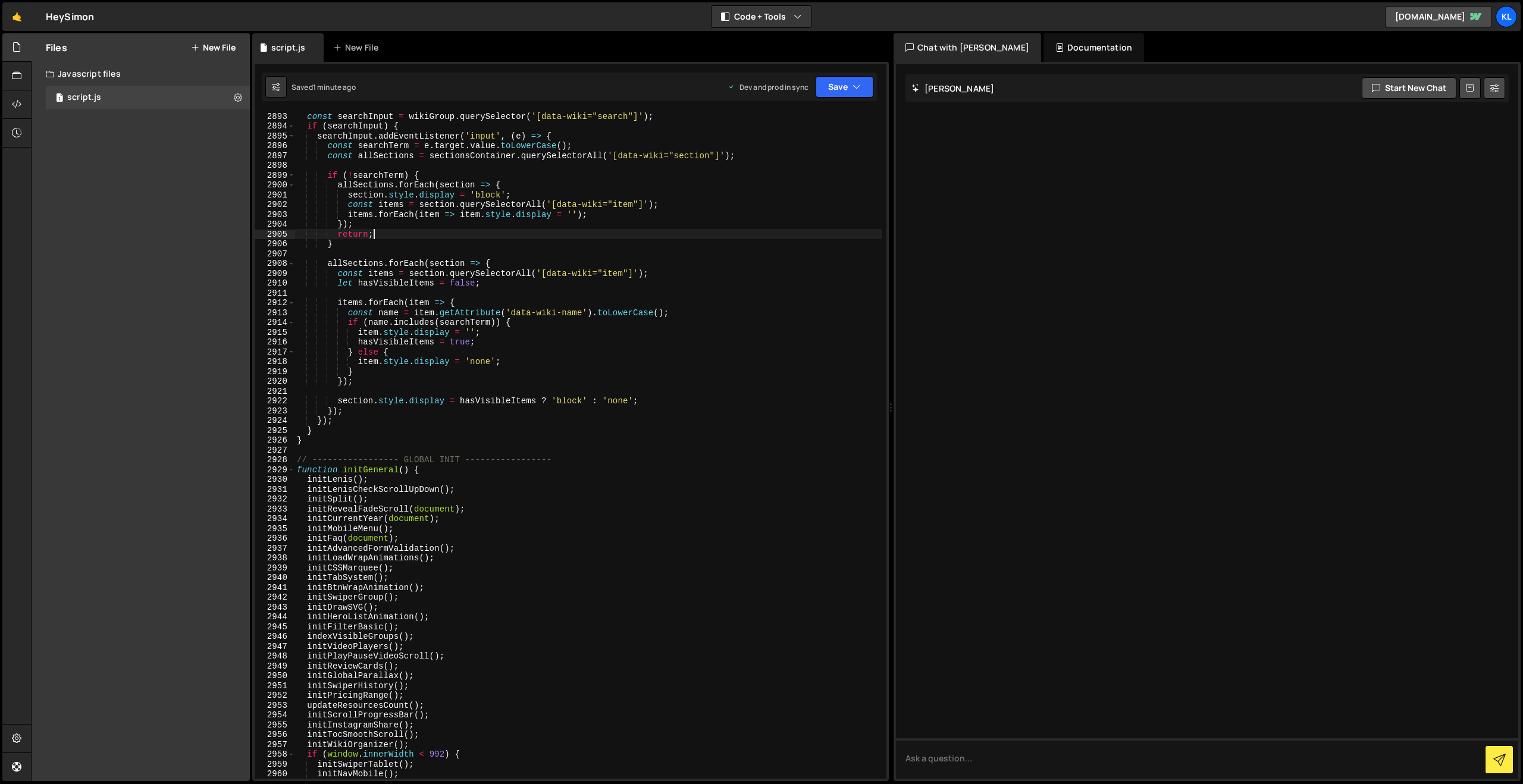
click at [668, 230] on div "const searchInput = wikiGroup . querySelector ( '[data-wiki="search"]' ) ; if (…" at bounding box center [587, 454] width 587 height 687
type textarea "}"
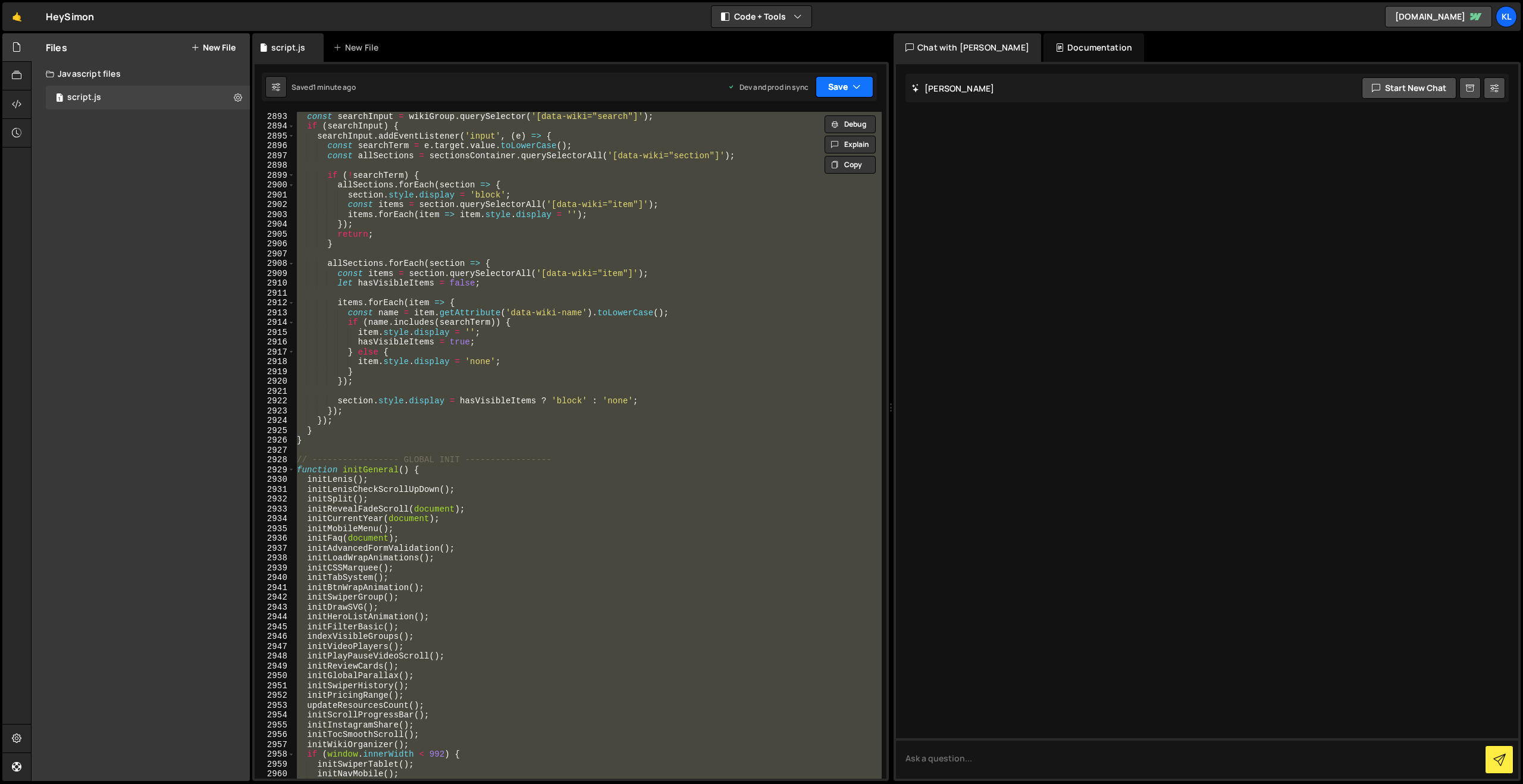
paste textarea
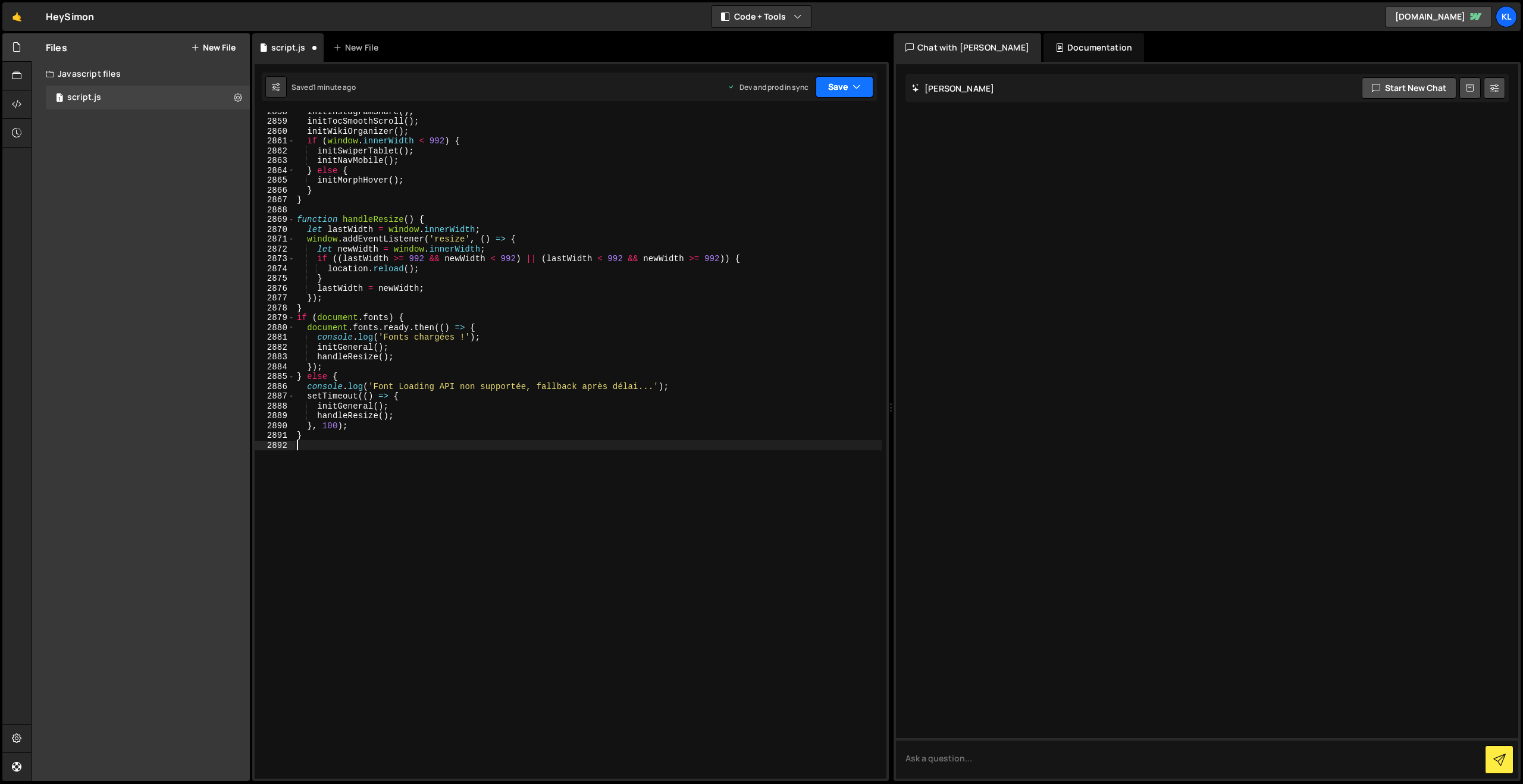
click at [838, 89] on button "Save" at bounding box center [845, 86] width 58 height 21
click at [774, 162] on div "1 minute ago" at bounding box center [783, 167] width 41 height 11
